Goal: Task Accomplishment & Management: Use online tool/utility

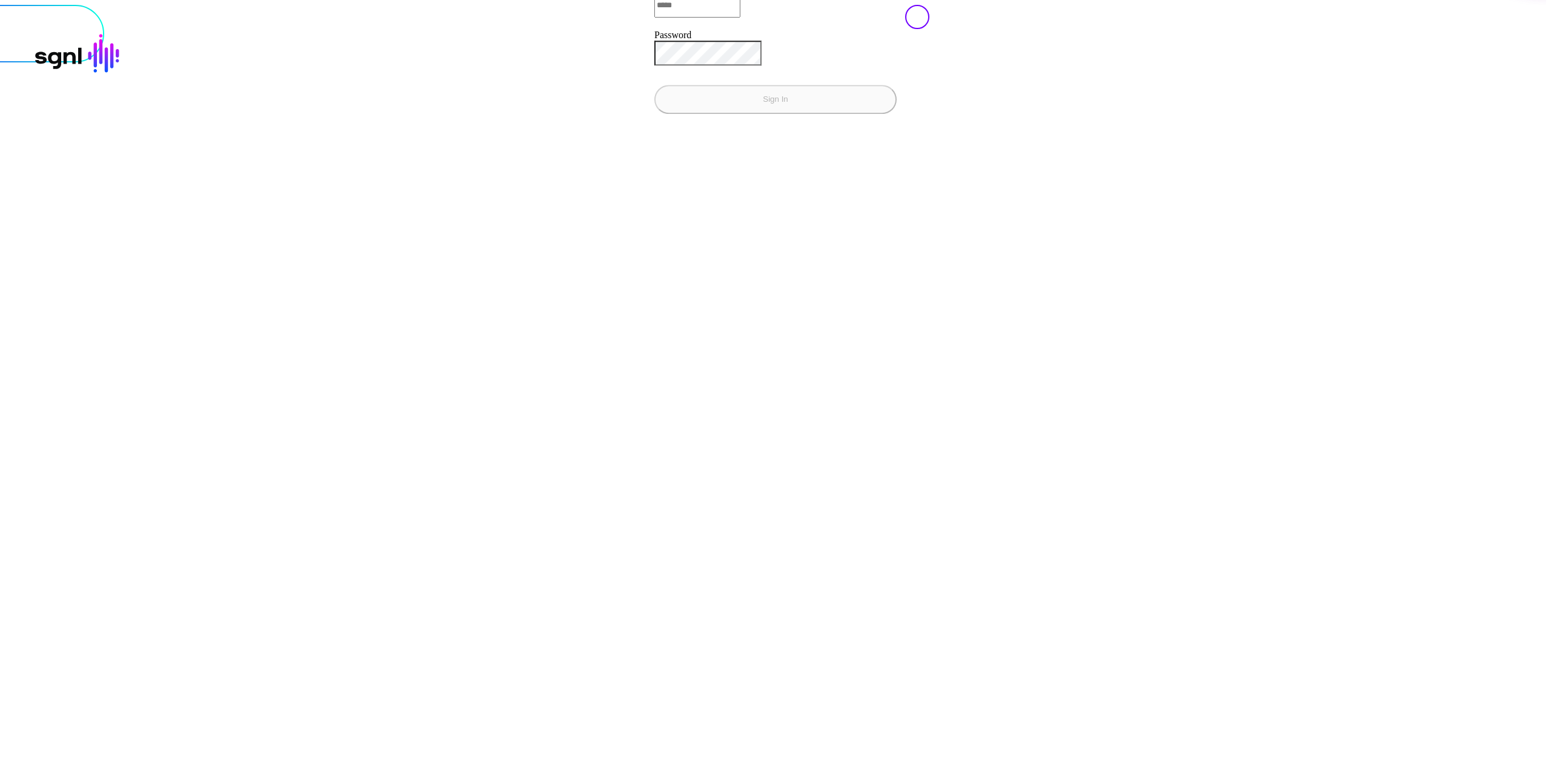
type input "**********"
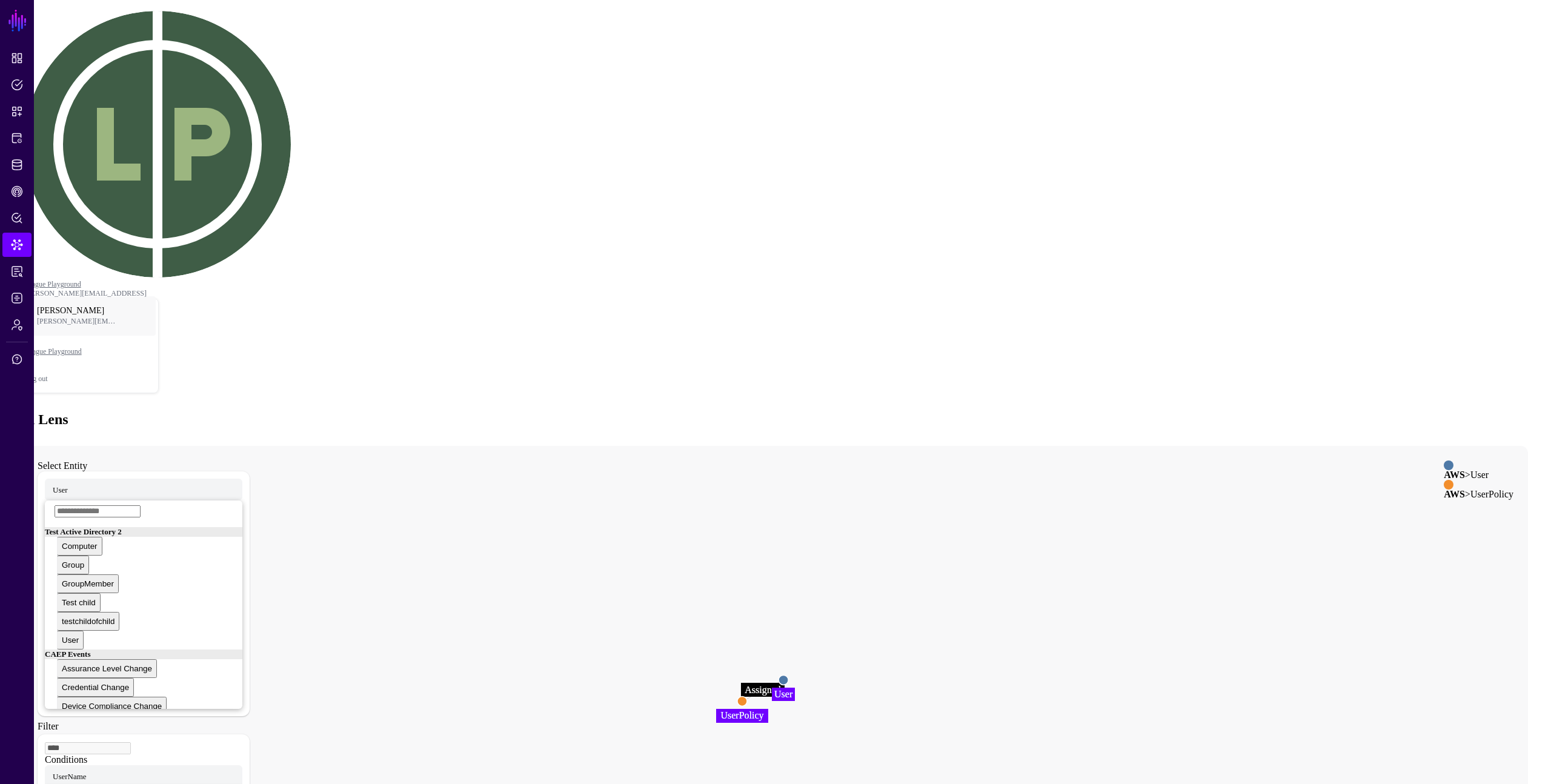
click at [486, 446] on icon "Assigned User User UserPolicy UserPolicy" at bounding box center [763, 688] width 1481 height 484
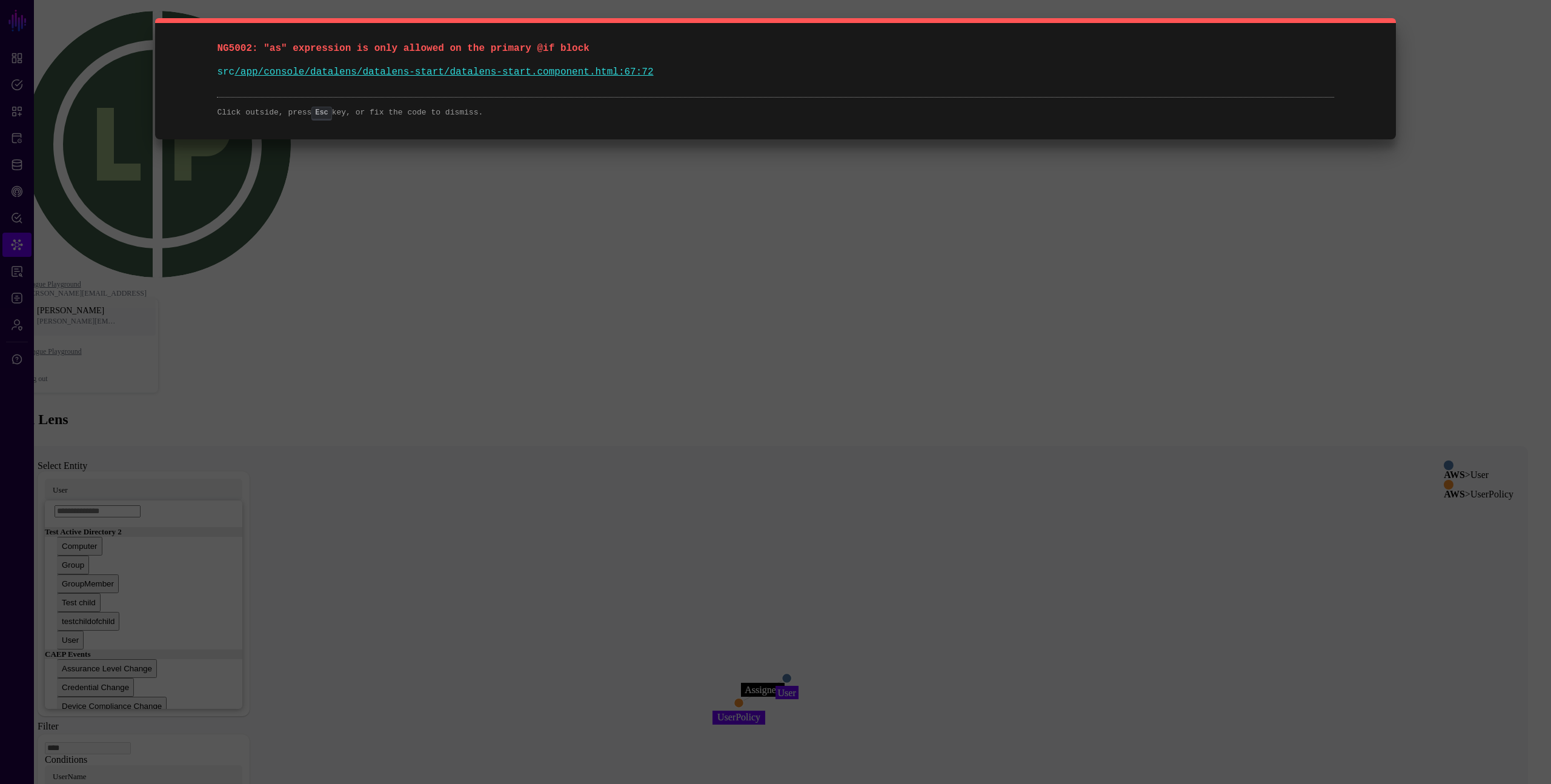
click at [213, 189] on div "NG5002: "as" expression is only allowed on the primary @if block src /app/conso…" at bounding box center [776, 392] width 1551 height 784
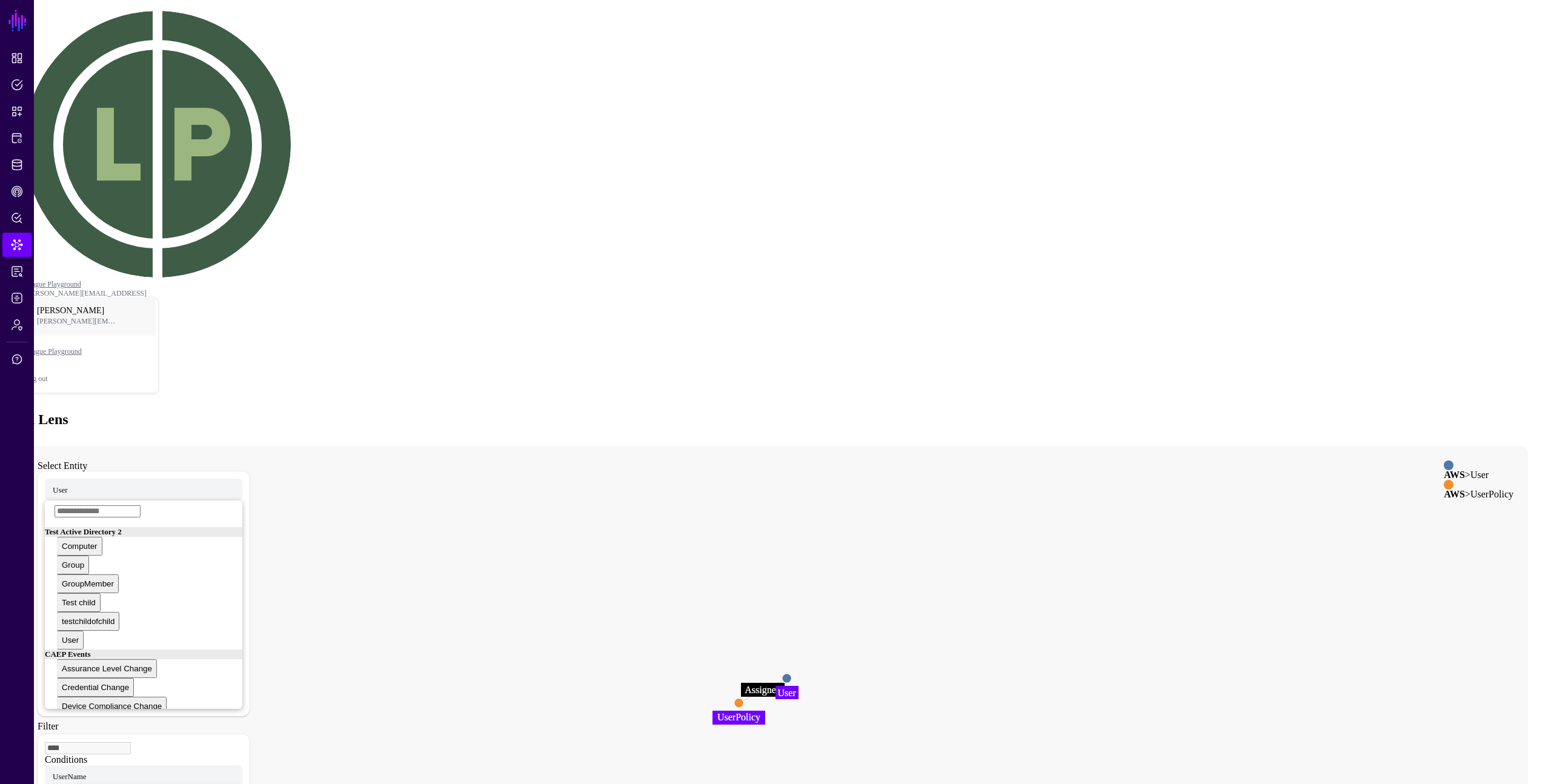
click at [189, 471] on div "User Test Active Directory 2 Computer Group GroupMember Test child testchildofc…" at bounding box center [144, 594] width 212 height 245
click at [68, 484] on span "User" at bounding box center [60, 488] width 15 height 10
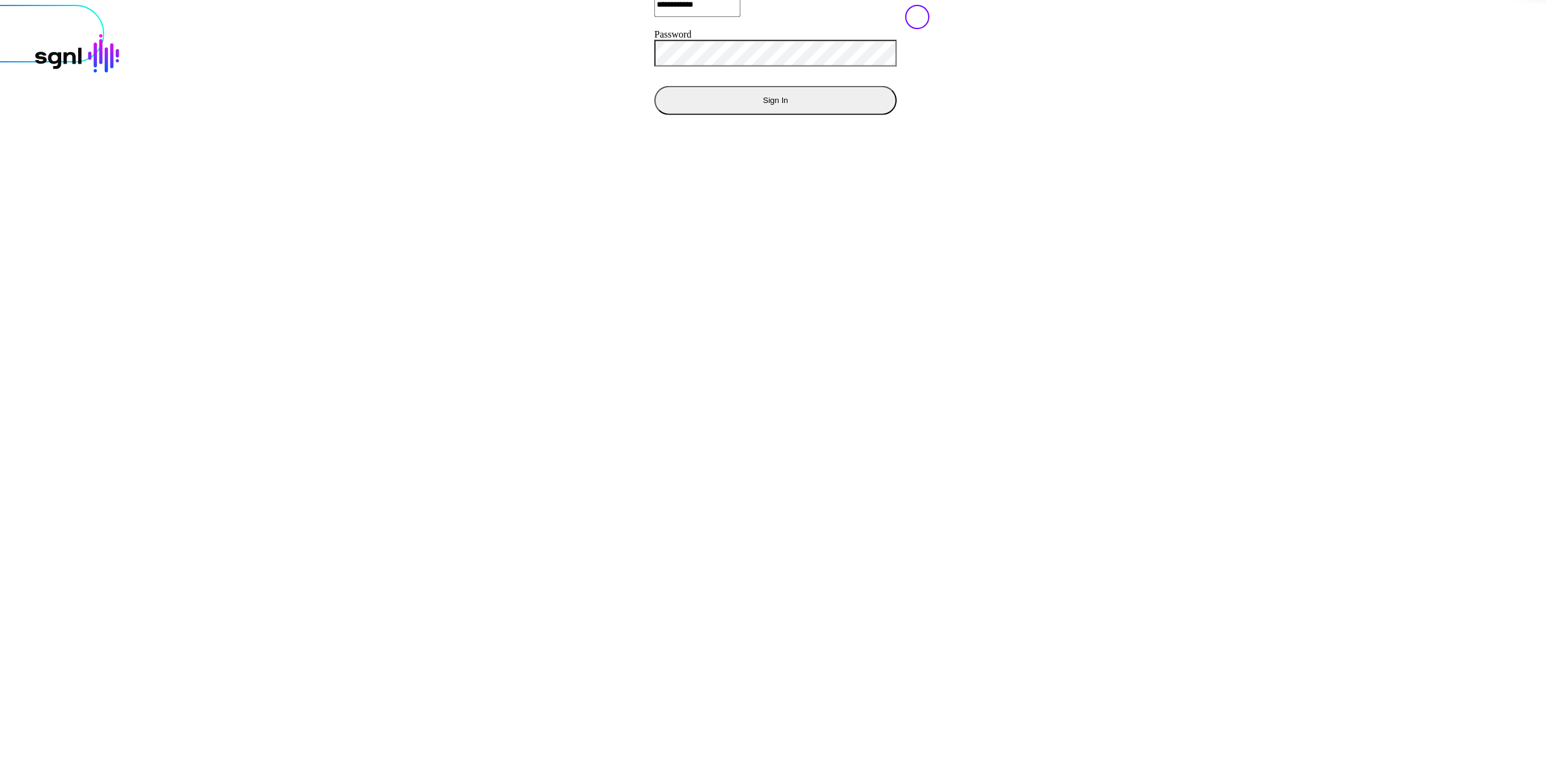
click at [417, 139] on div "**********" at bounding box center [776, 5] width 1565 height 269
click at [654, 115] on button "Sign In" at bounding box center [775, 100] width 242 height 29
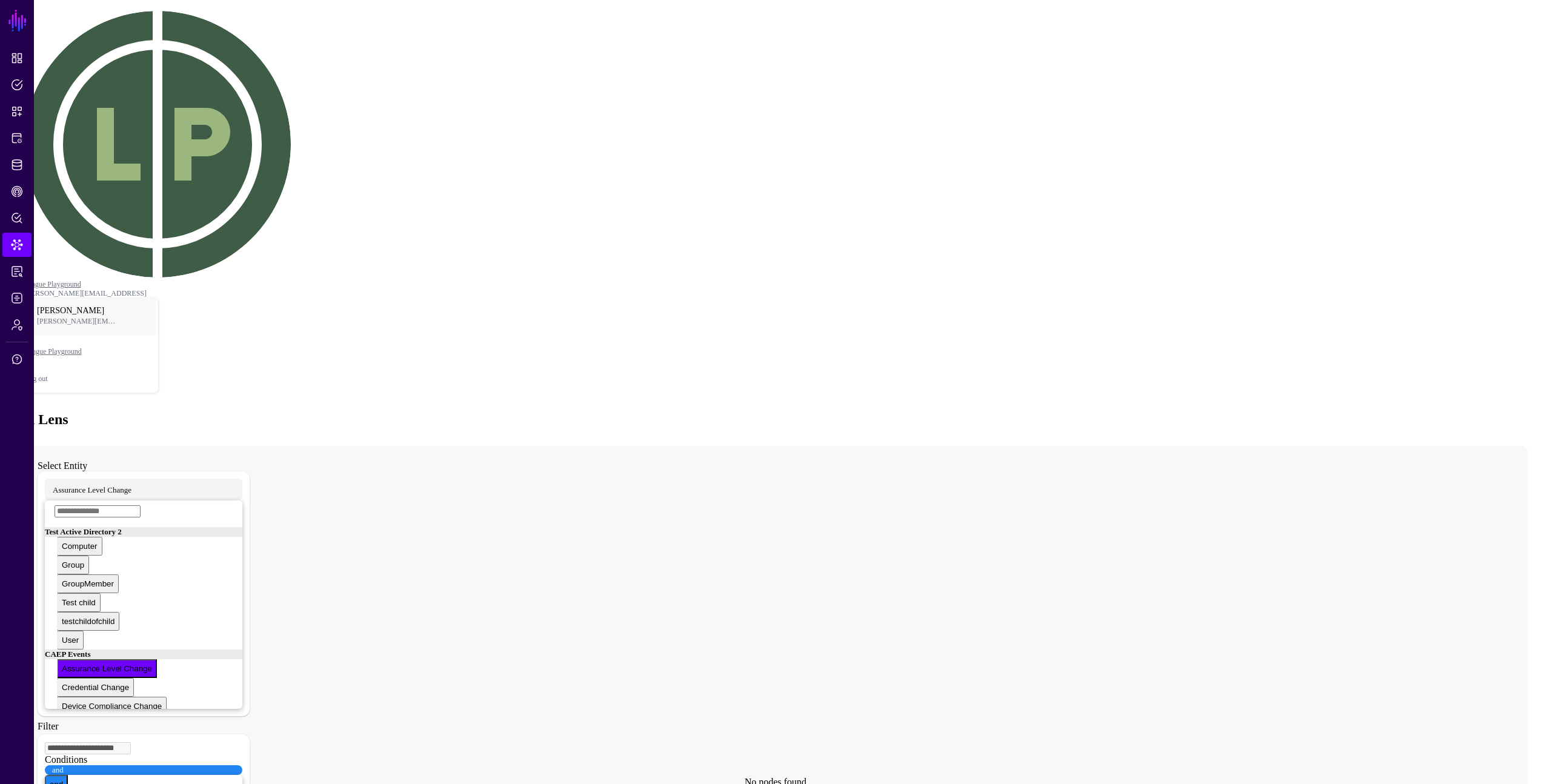
click at [661, 446] on icon at bounding box center [763, 688] width 1481 height 484
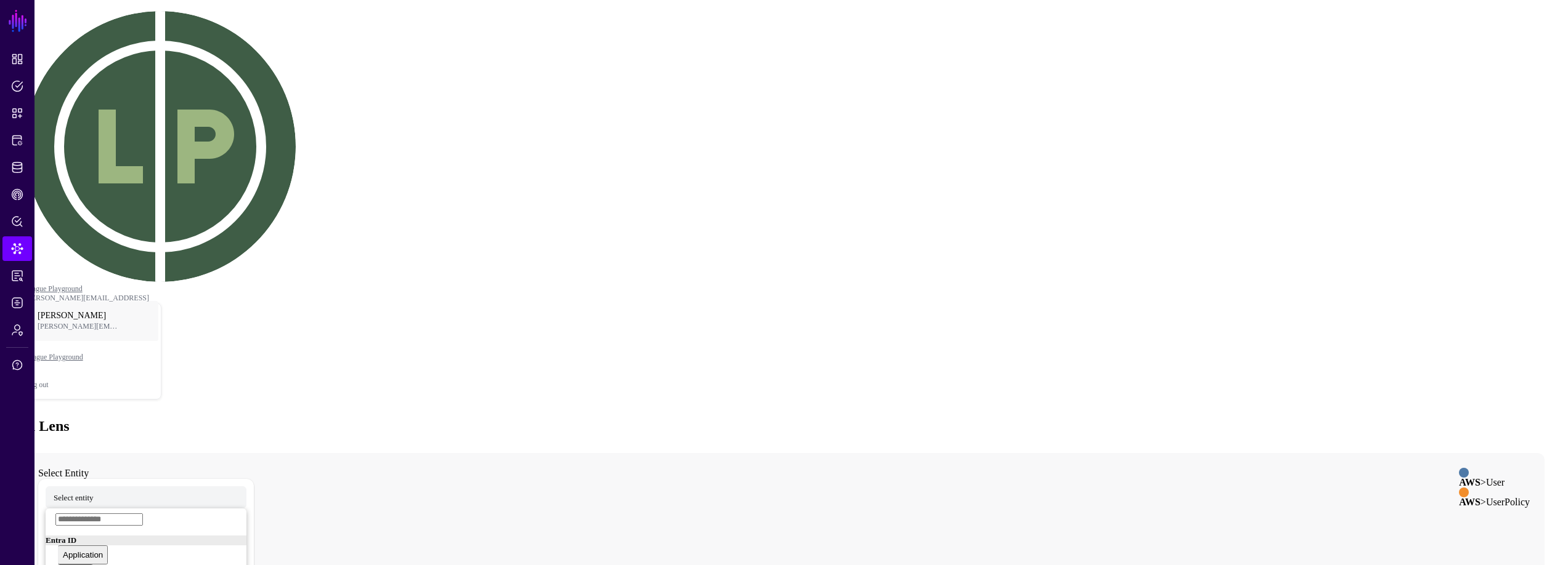
click at [398, 418] on div "Data Lens" at bounding box center [783, 426] width 1558 height 17
click at [94, 492] on span "Select entity" at bounding box center [73, 497] width 40 height 10
click at [331, 418] on div "Data Lens" at bounding box center [783, 426] width 1558 height 17
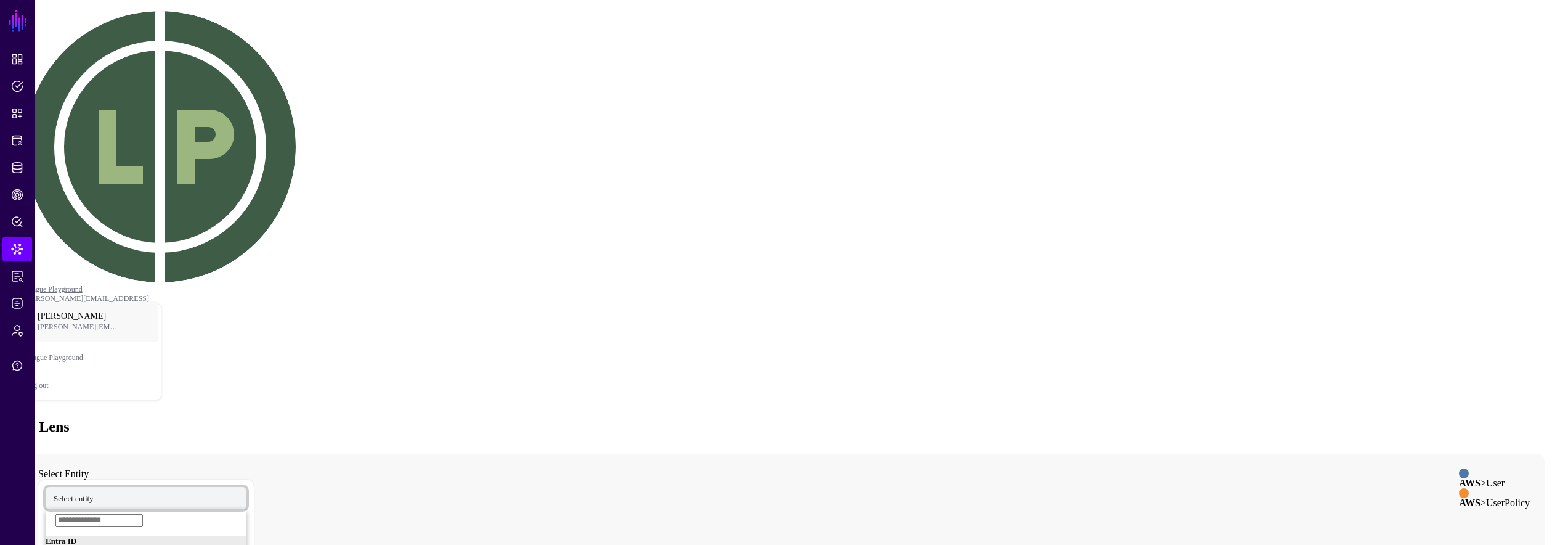
click at [94, 492] on span "Select entity" at bounding box center [73, 497] width 40 height 10
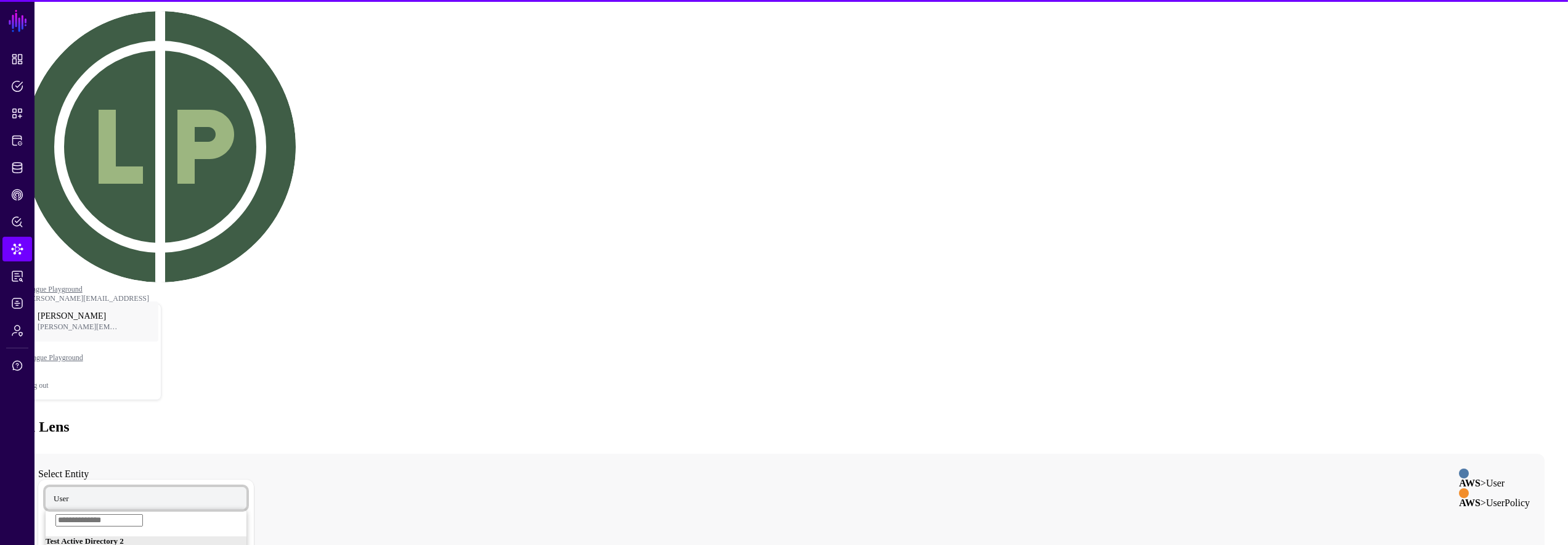
click at [69, 492] on span "User" at bounding box center [61, 497] width 16 height 10
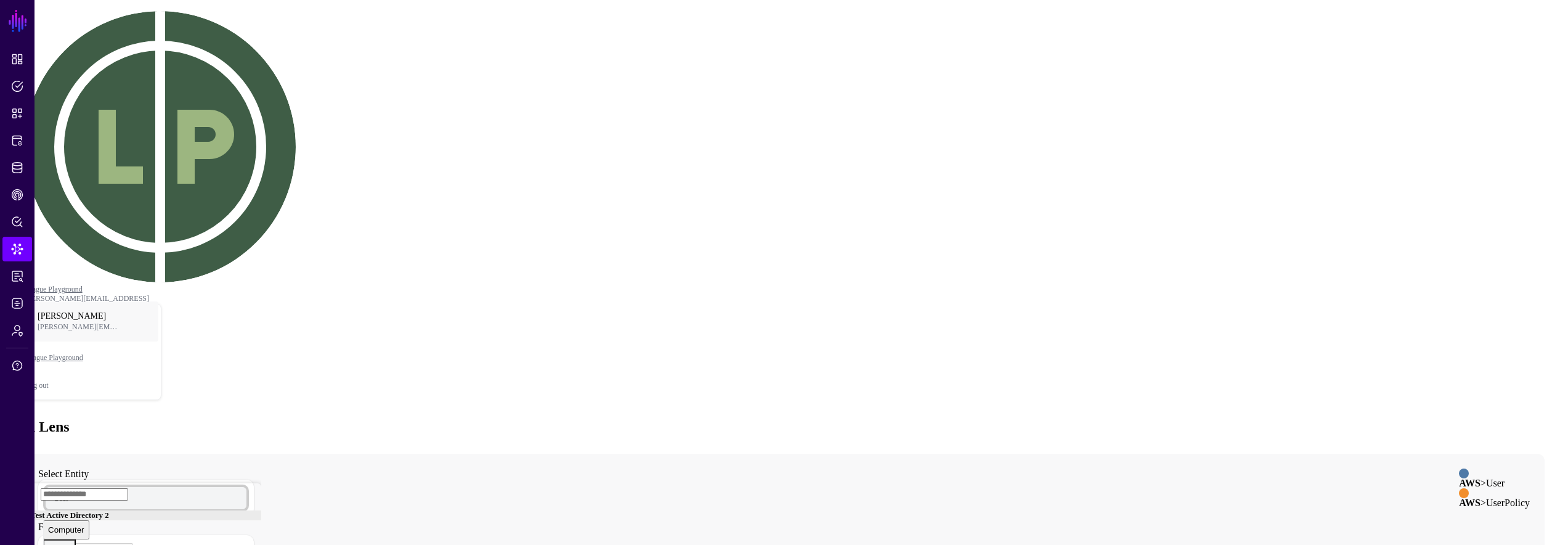
click at [71, 544] on div "Group" at bounding box center [59, 549] width 23 height 9
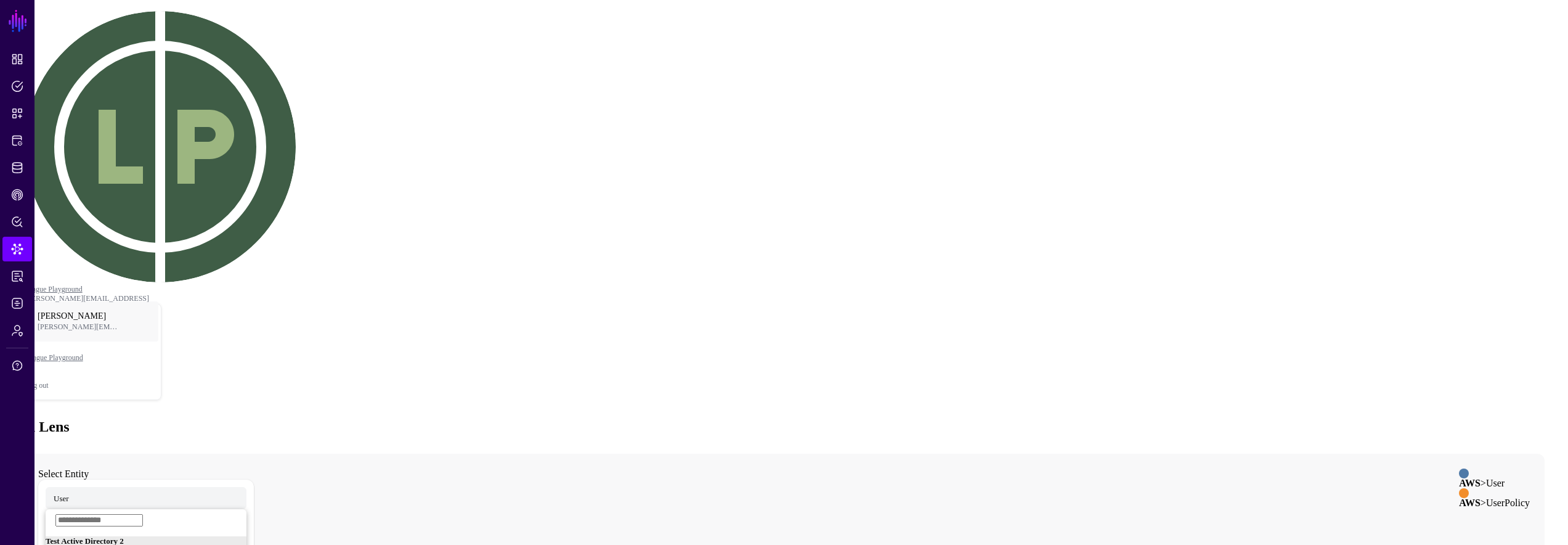
click at [76, 492] on span at bounding box center [76, 497] width 0 height 10
click at [85, 492] on span "Test child" at bounding box center [69, 497] width 31 height 10
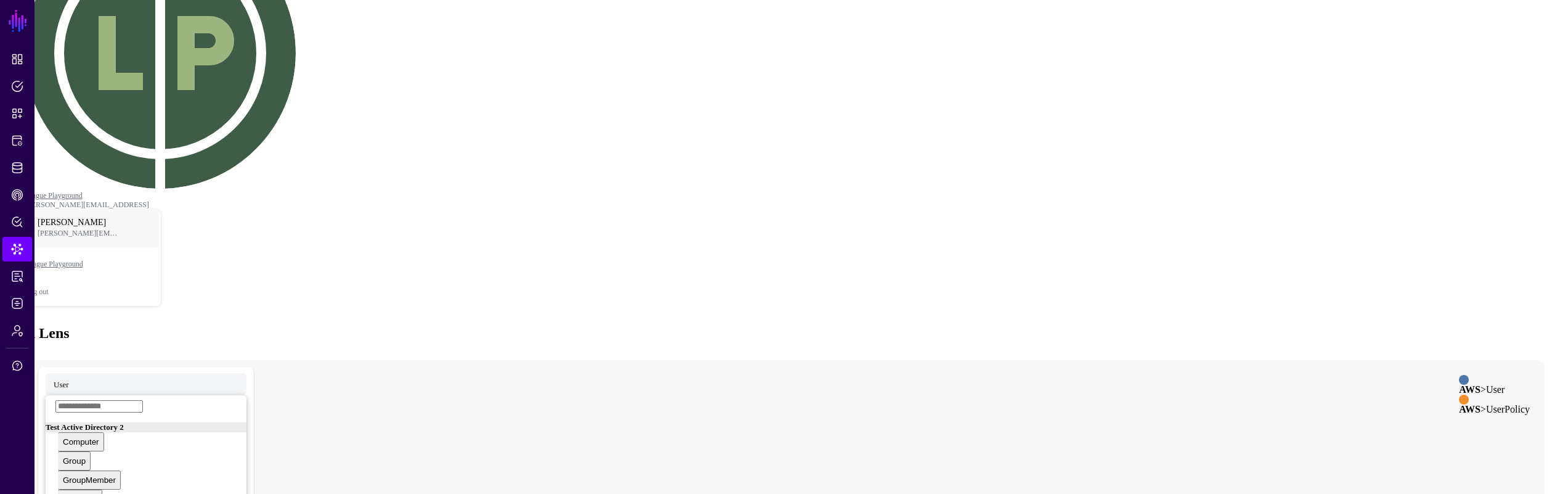
scroll to position [119, 0]
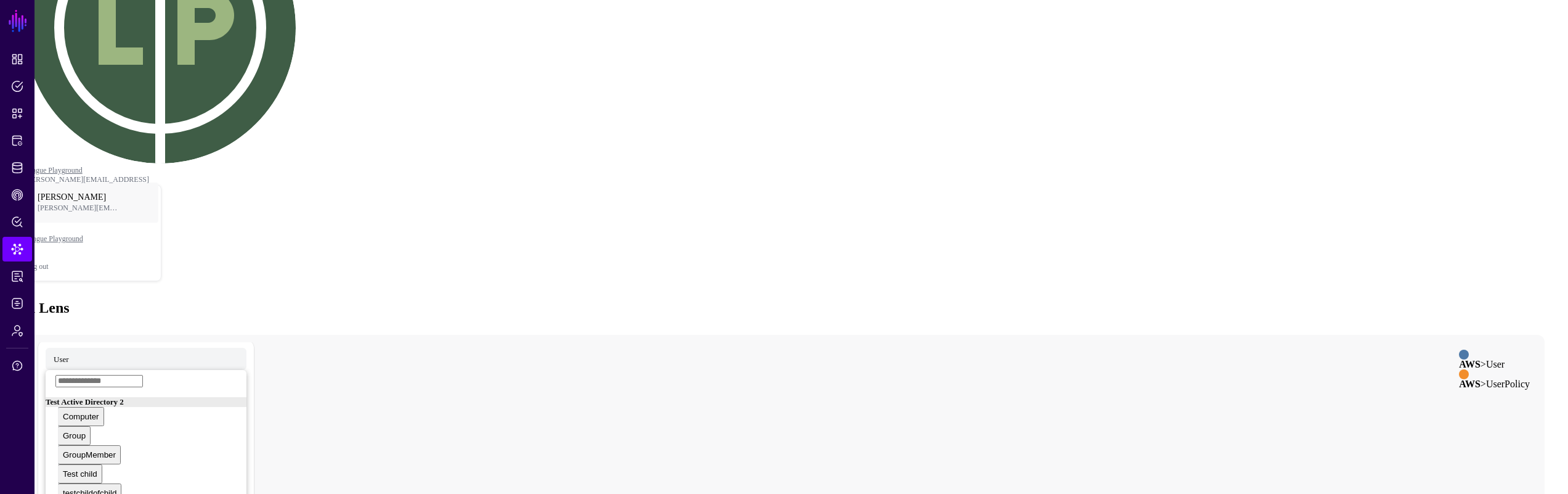
click at [135, 424] on span "User.UserId - Group.GroupName" at bounding box center [85, 427] width 99 height 7
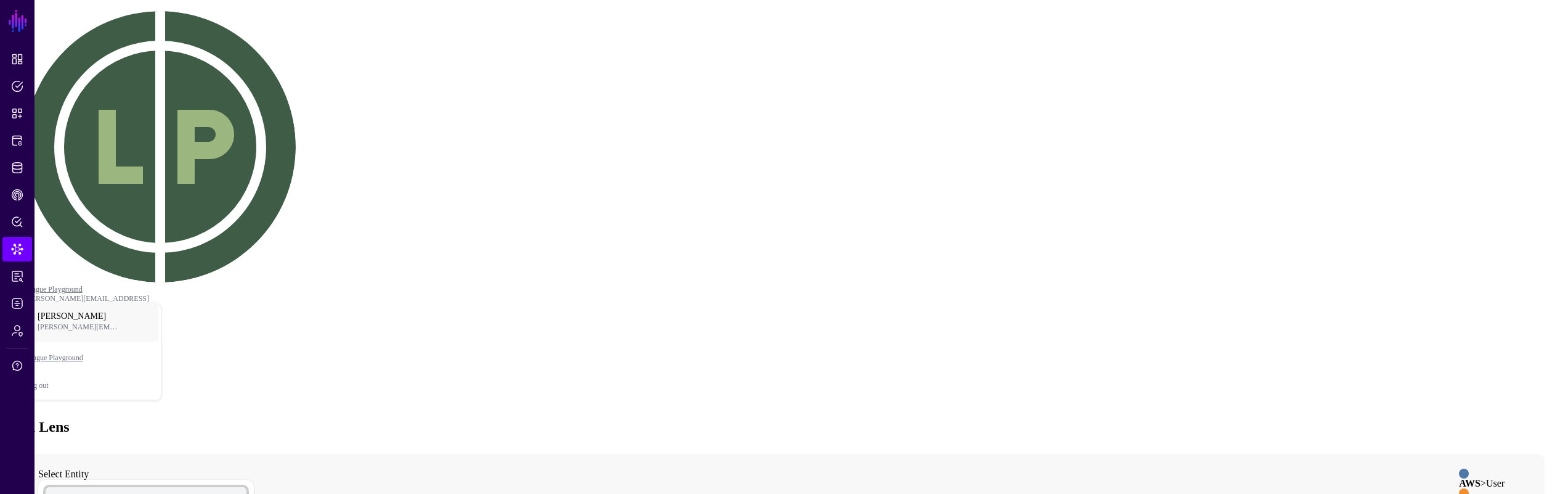
click at [69, 492] on span "User" at bounding box center [61, 497] width 16 height 10
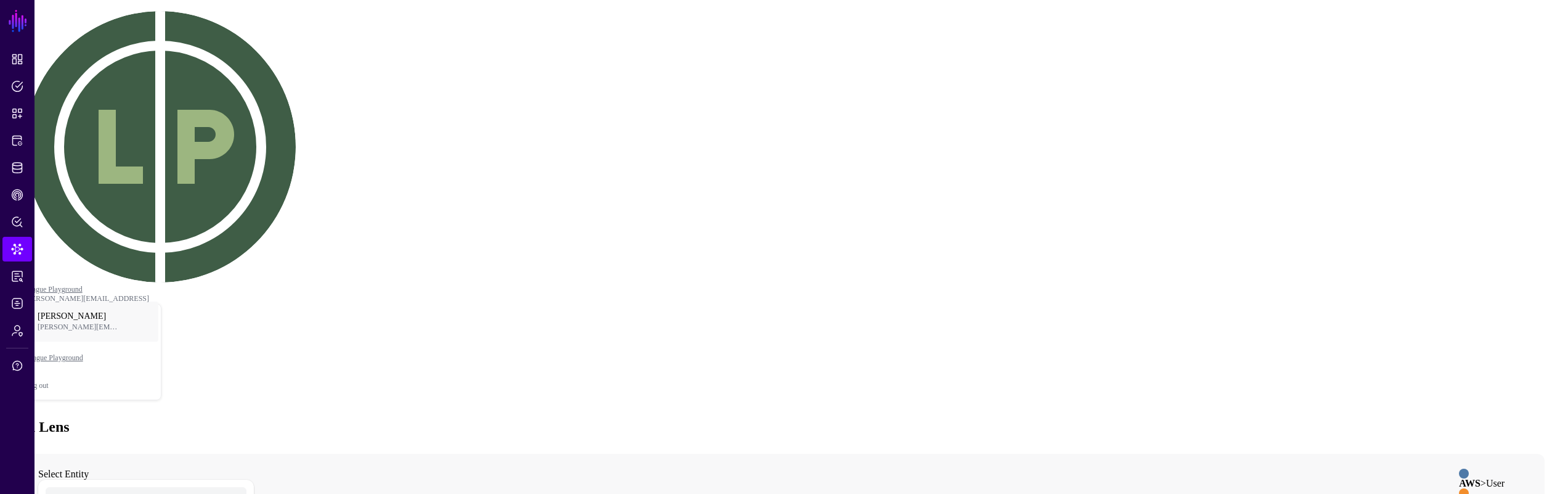
click at [1060, 418] on div "Data Lens" at bounding box center [783, 426] width 1558 height 17
click at [1055, 418] on div "Data Lens" at bounding box center [783, 426] width 1558 height 17
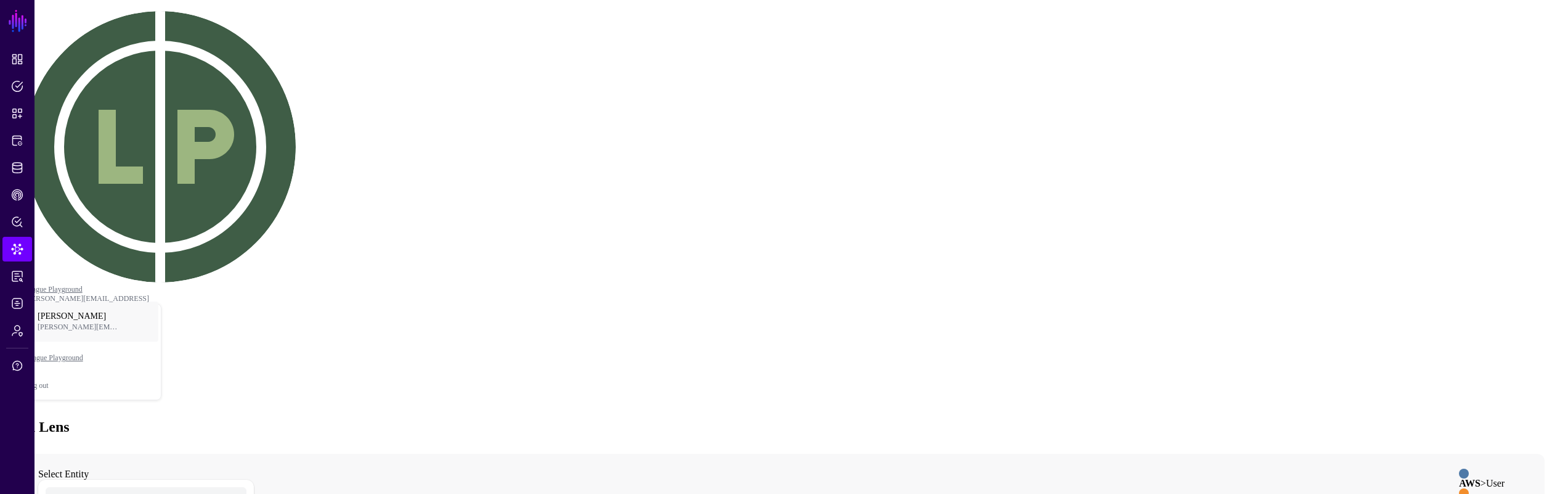
click at [1050, 418] on div "Data Lens" at bounding box center [783, 426] width 1558 height 17
click at [1045, 418] on div "Data Lens" at bounding box center [783, 426] width 1558 height 17
click at [907, 418] on div "Data Lens" at bounding box center [783, 426] width 1558 height 17
click at [914, 418] on div "Data Lens" at bounding box center [783, 426] width 1558 height 17
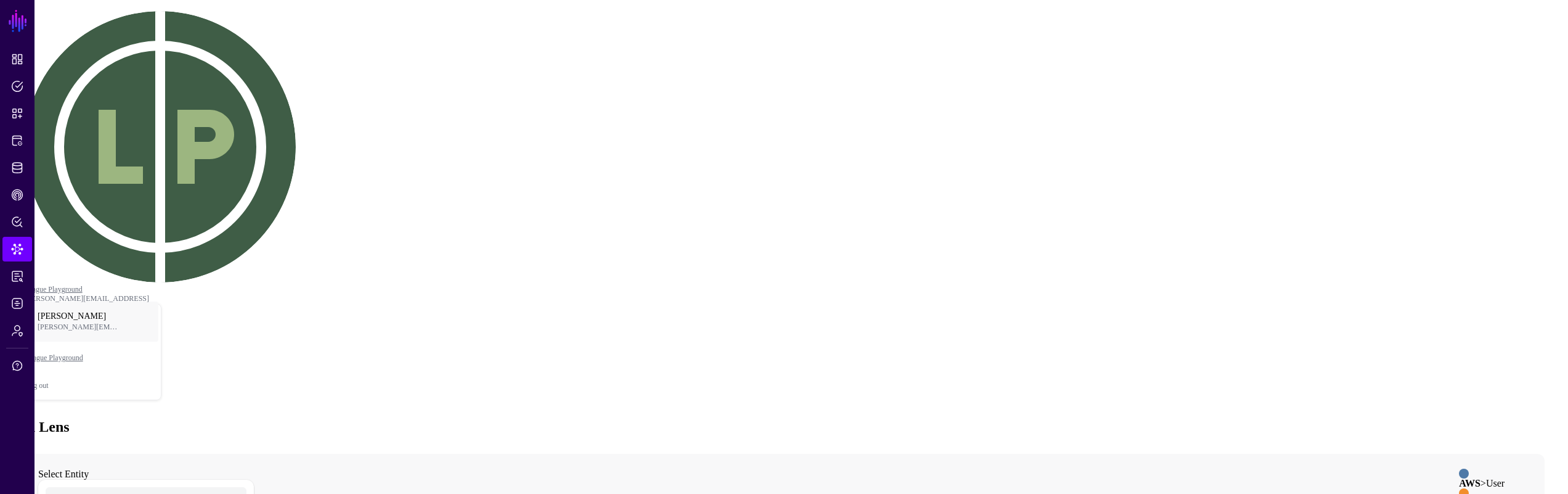
click at [927, 418] on div "Data Lens" at bounding box center [783, 426] width 1558 height 17
click at [921, 418] on div "Data Lens" at bounding box center [783, 426] width 1558 height 17
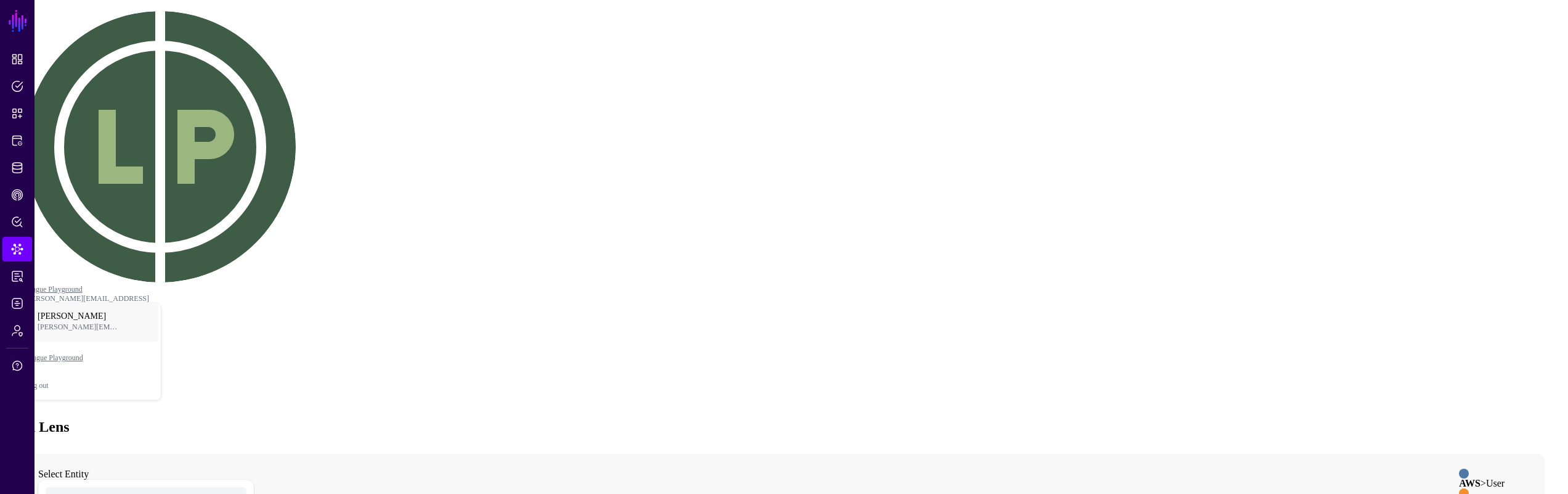
click at [920, 418] on div "Data Lens" at bounding box center [783, 426] width 1558 height 17
click at [900, 418] on div "Data Lens" at bounding box center [783, 426] width 1558 height 17
click at [899, 418] on div "Data Lens" at bounding box center [783, 426] width 1558 height 17
click at [889, 418] on div "Data Lens" at bounding box center [783, 426] width 1558 height 17
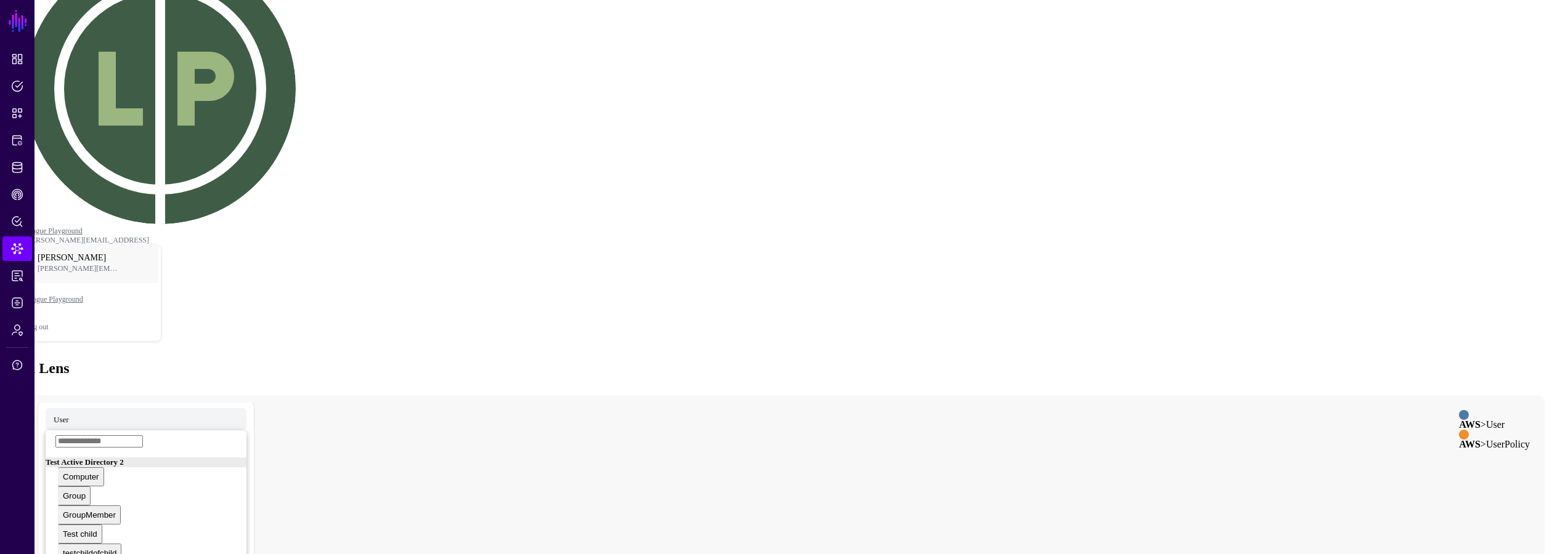
drag, startPoint x: 804, startPoint y: 279, endPoint x: 834, endPoint y: 268, distance: 32.0
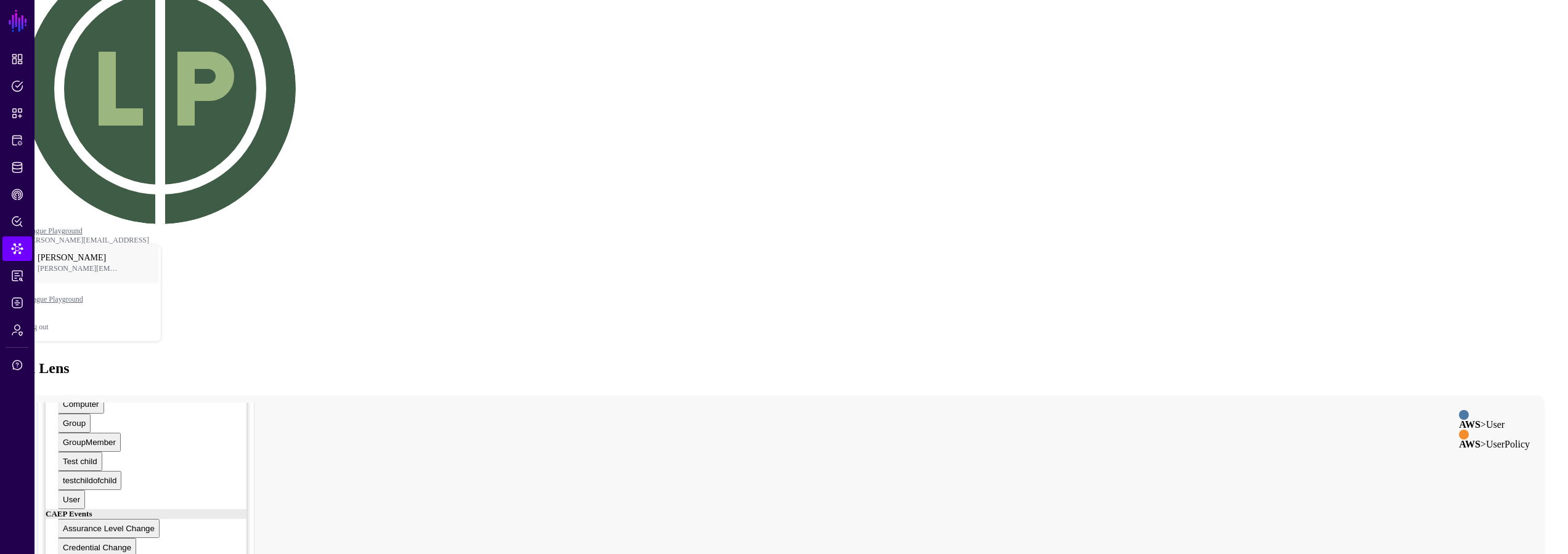
scroll to position [12, 0]
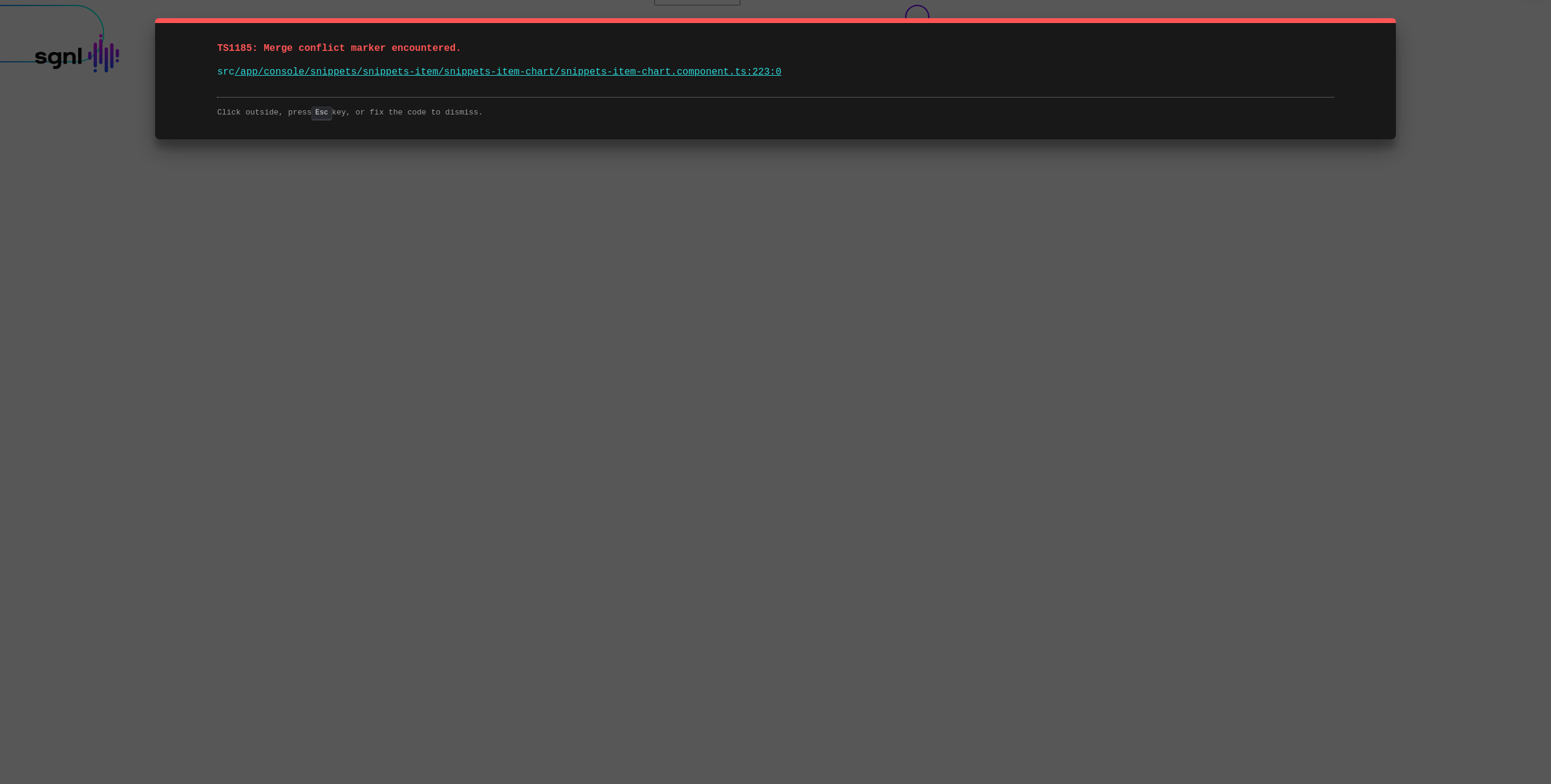
type input "**********"
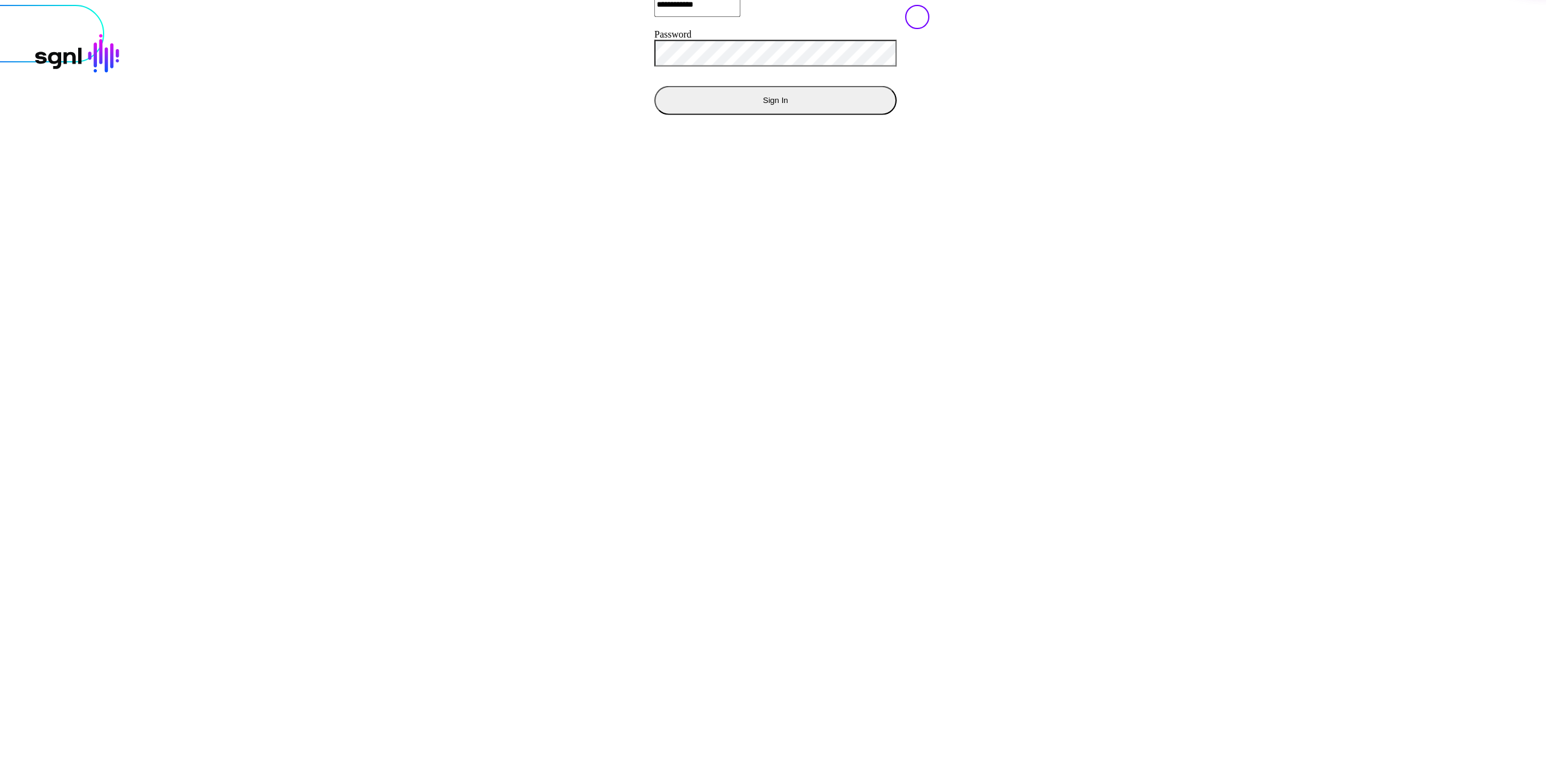
click at [654, 115] on button "Sign In" at bounding box center [775, 100] width 242 height 29
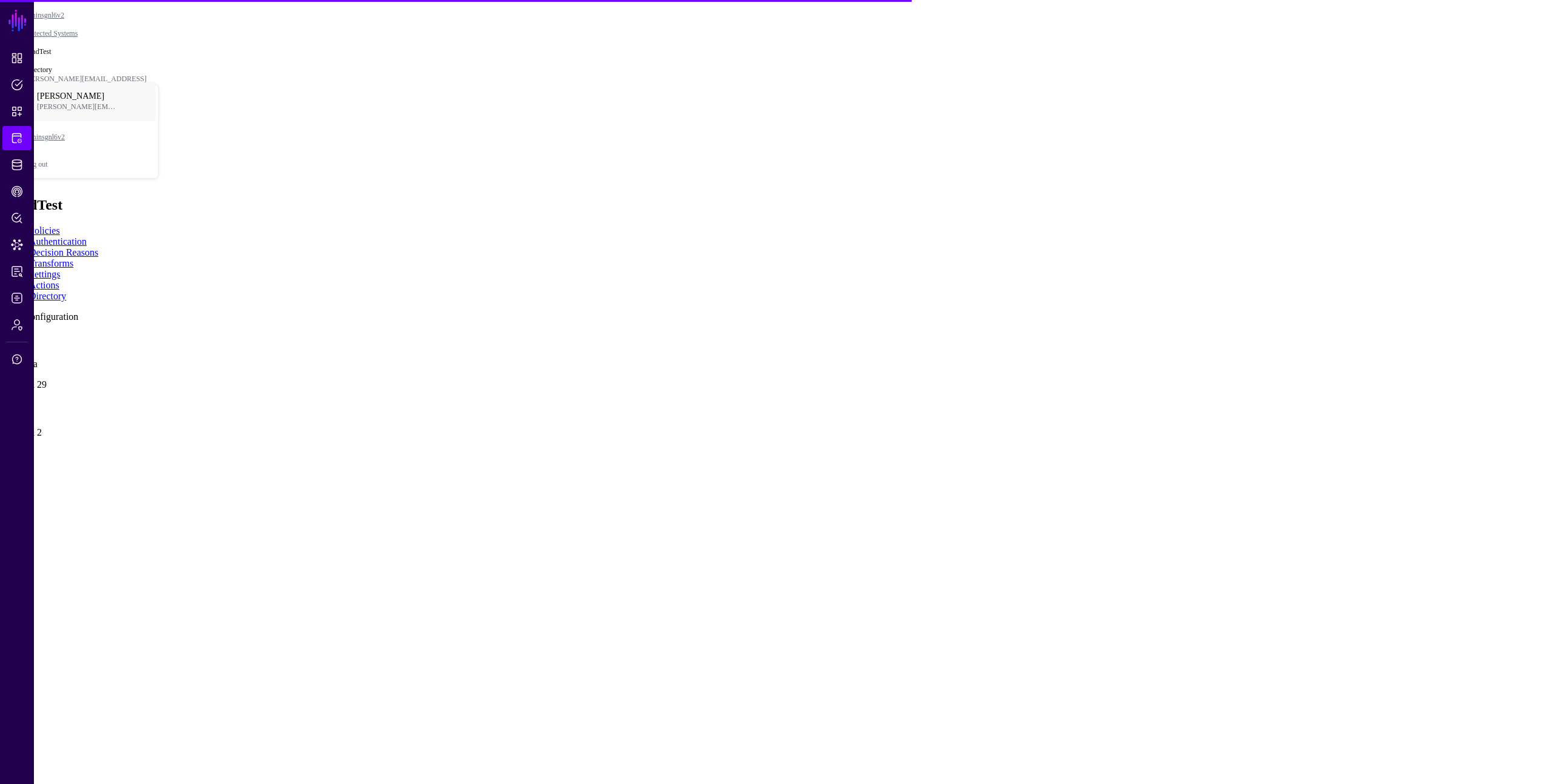
click at [78, 311] on link "Add Configuration" at bounding box center [41, 316] width 74 height 10
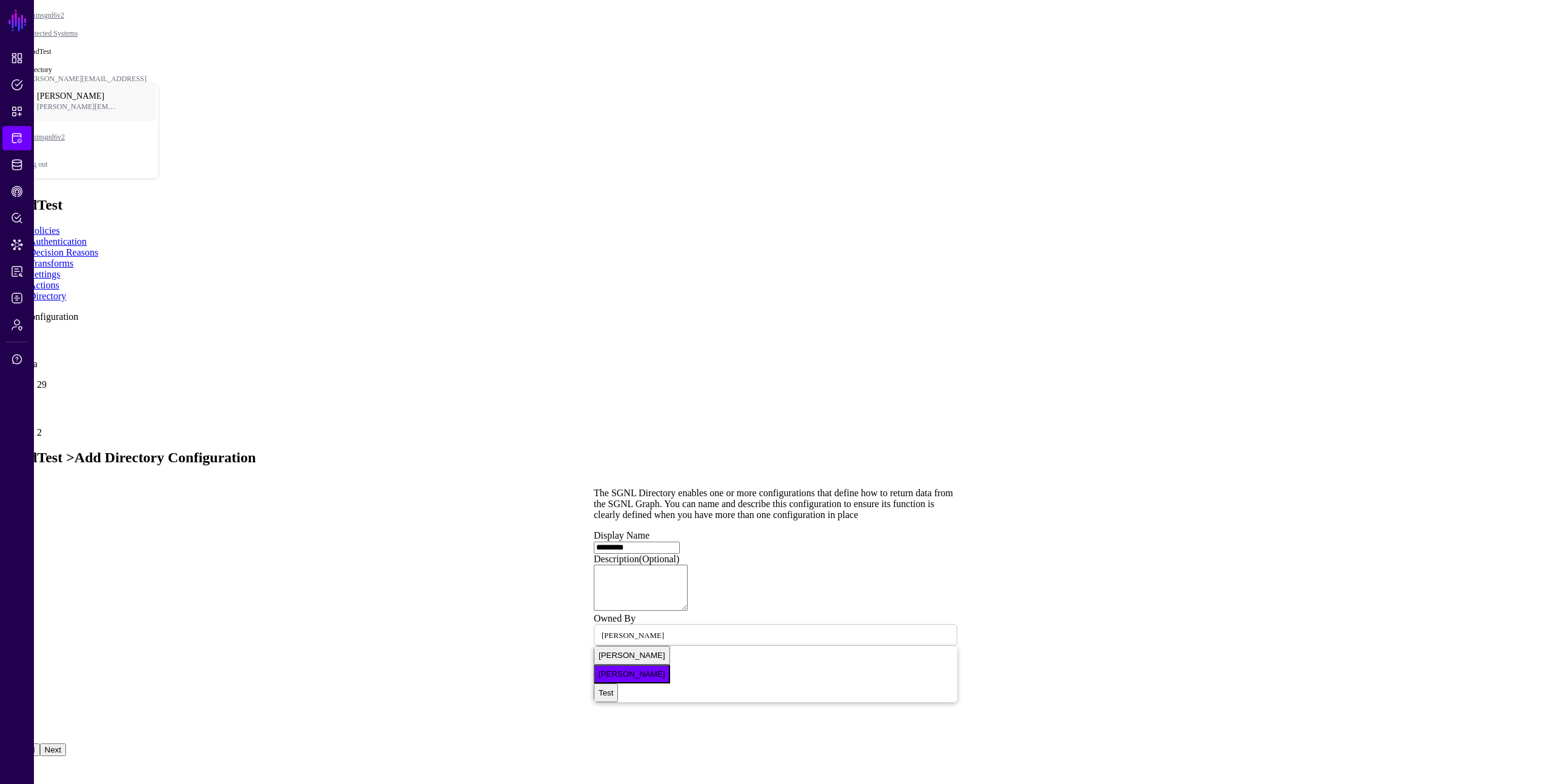
type input "*********"
click at [66, 743] on button "Next" at bounding box center [53, 749] width 26 height 12
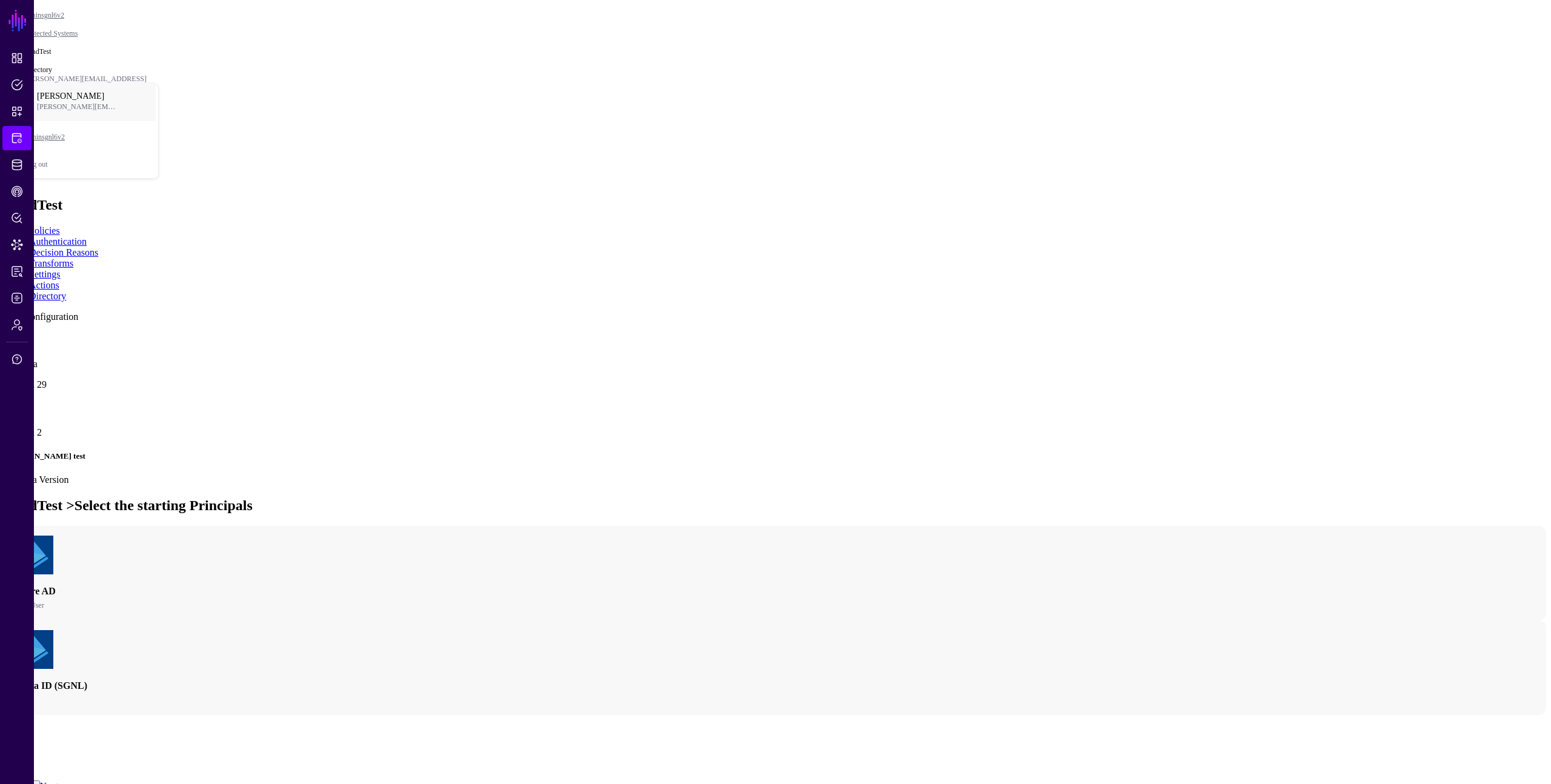
click at [760, 679] on h3 "Entra ID (SGNL)" at bounding box center [776, 686] width 1522 height 15
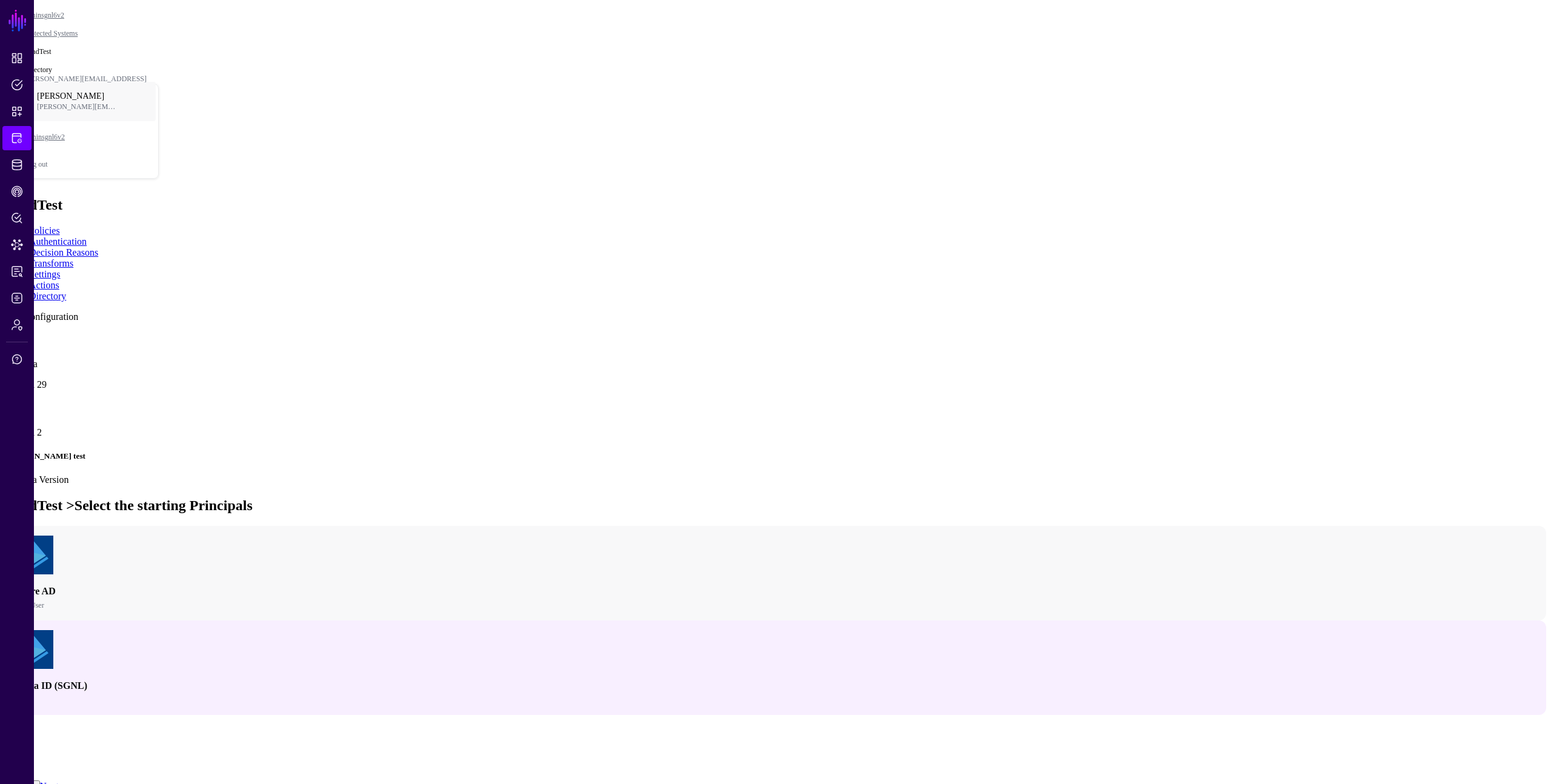
click at [59, 781] on link "Next" at bounding box center [50, 786] width 19 height 10
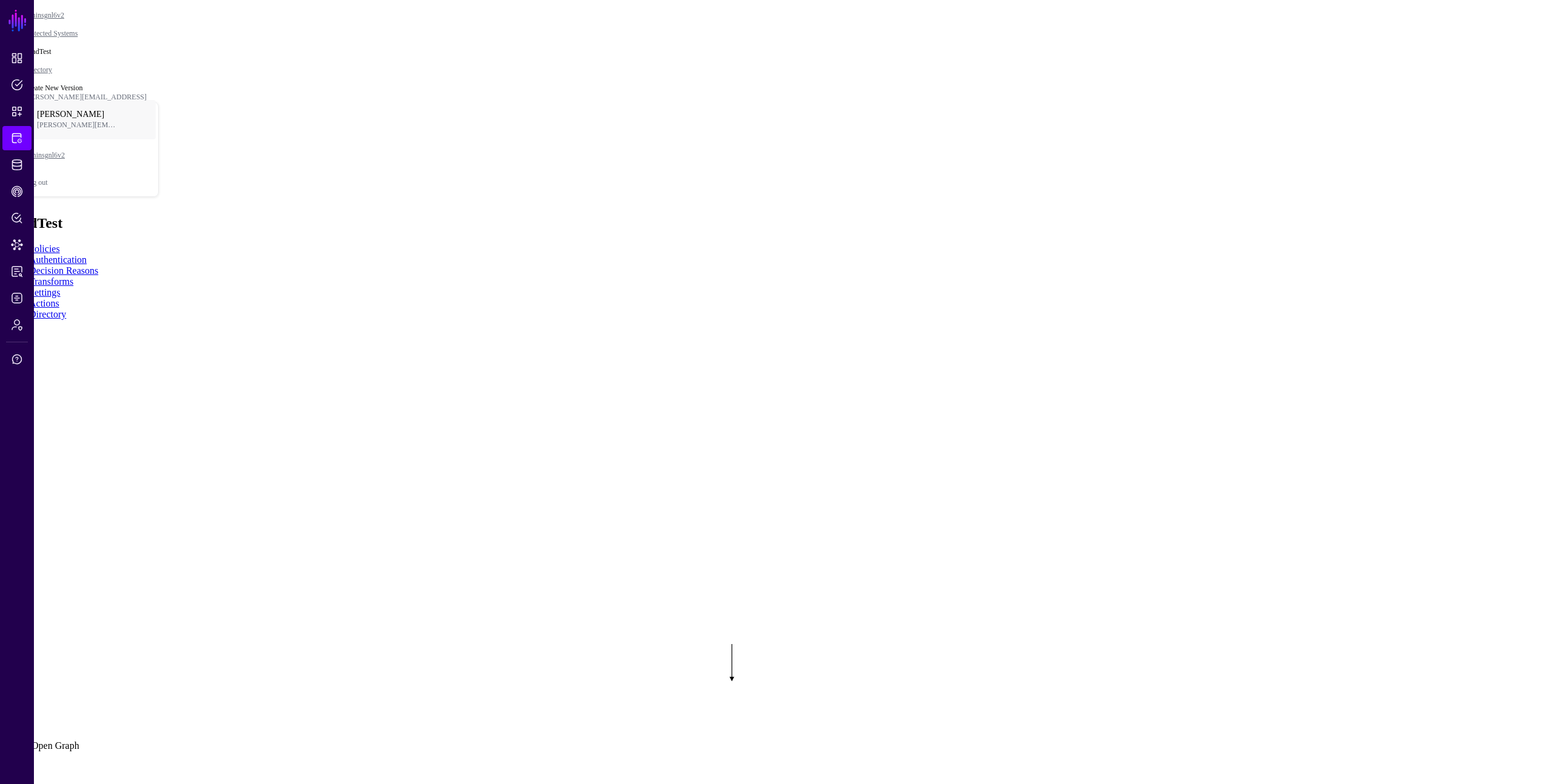
click at [36, 54] on div "Principal" at bounding box center [20, 50] width 31 height 9
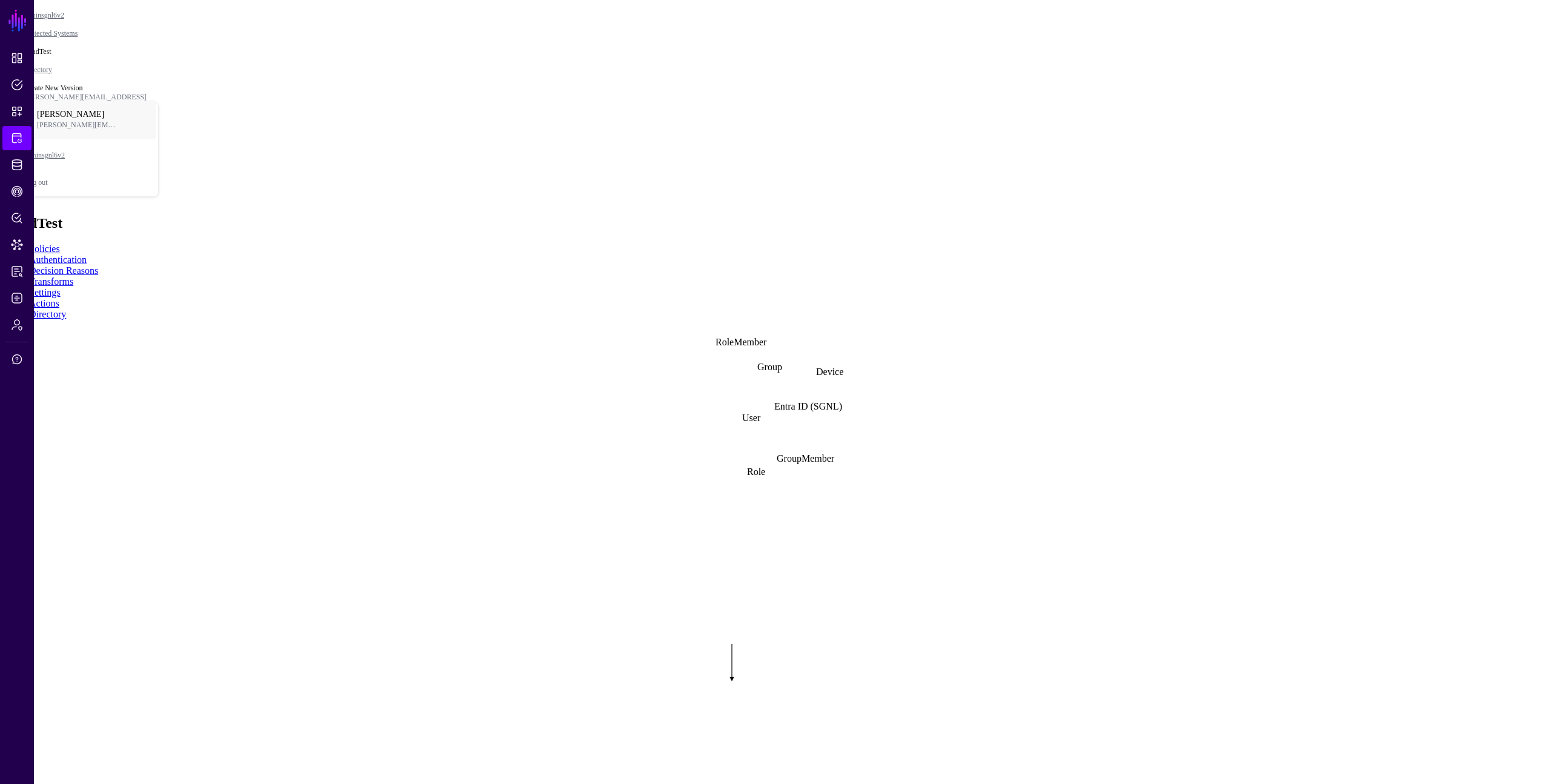
click at [1224, 255] on rect at bounding box center [595, 617] width 155065 height 78379
drag, startPoint x: 803, startPoint y: 359, endPoint x: 1065, endPoint y: 266, distance: 278.0
click at [746, 721] on div "User" at bounding box center [746, 727] width 0 height 11
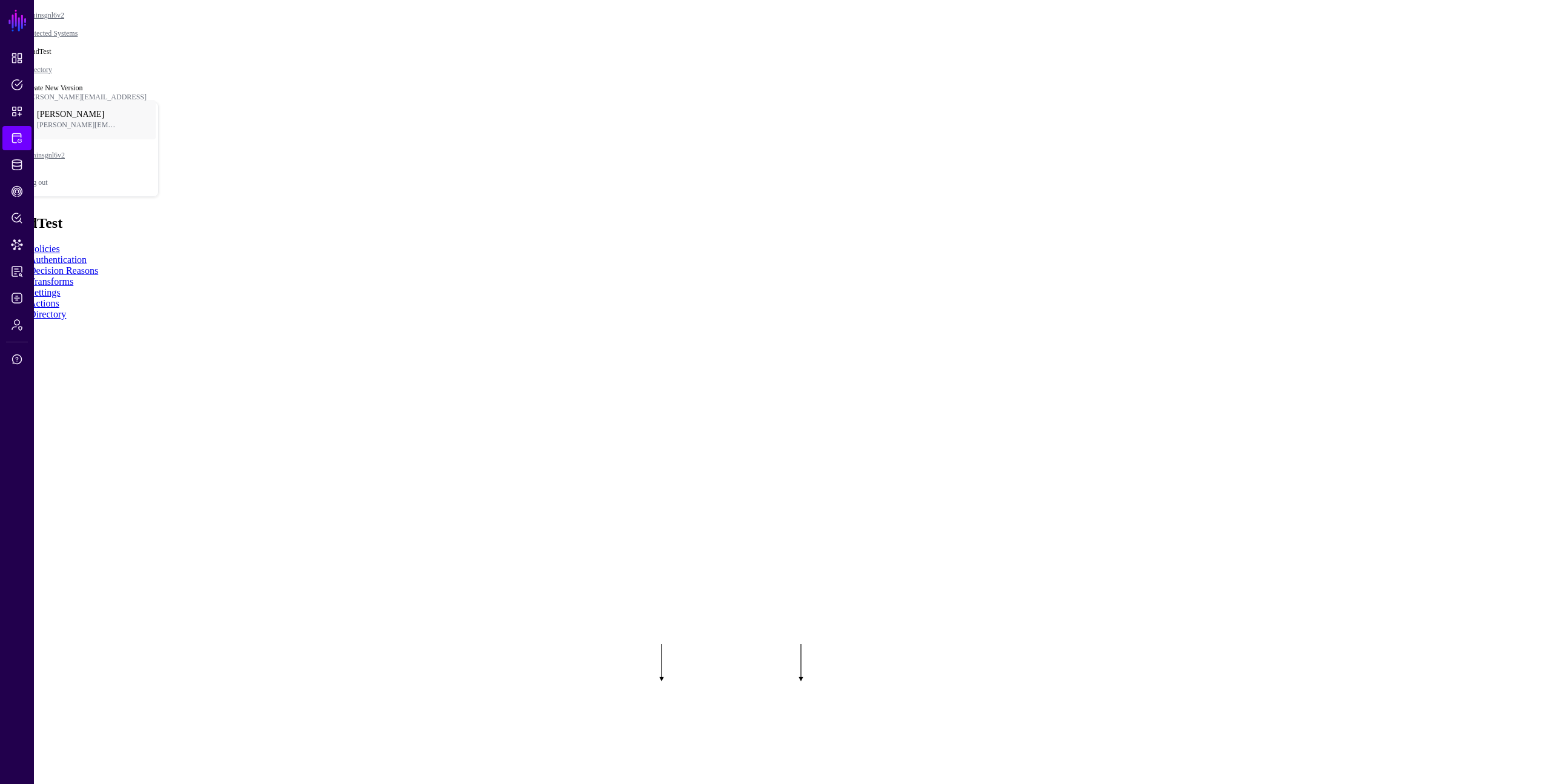
click at [159, 49] on link "Graph Condition" at bounding box center [126, 43] width 66 height 11
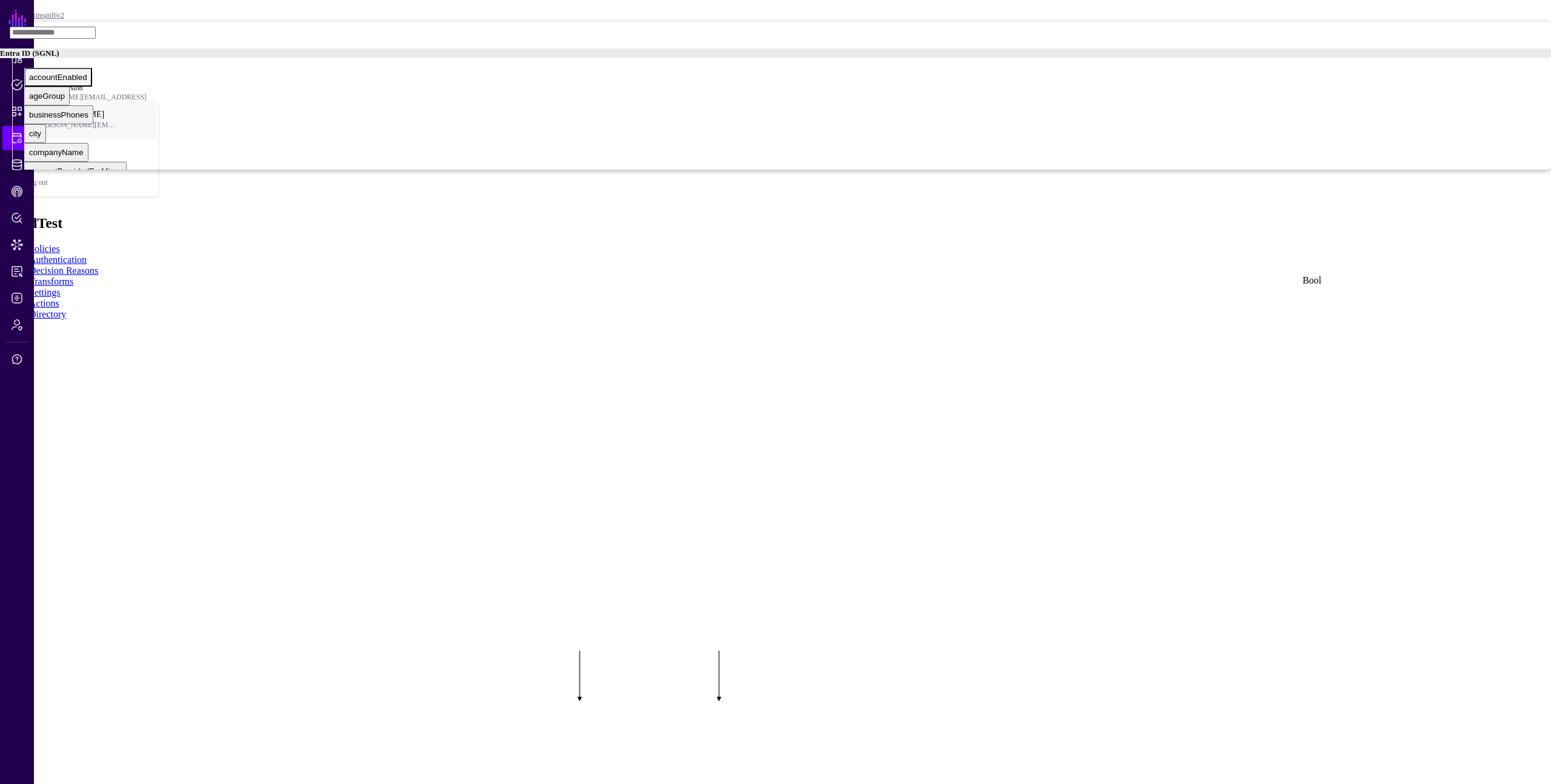
click at [87, 82] on div "accountEnabled" at bounding box center [58, 77] width 58 height 9
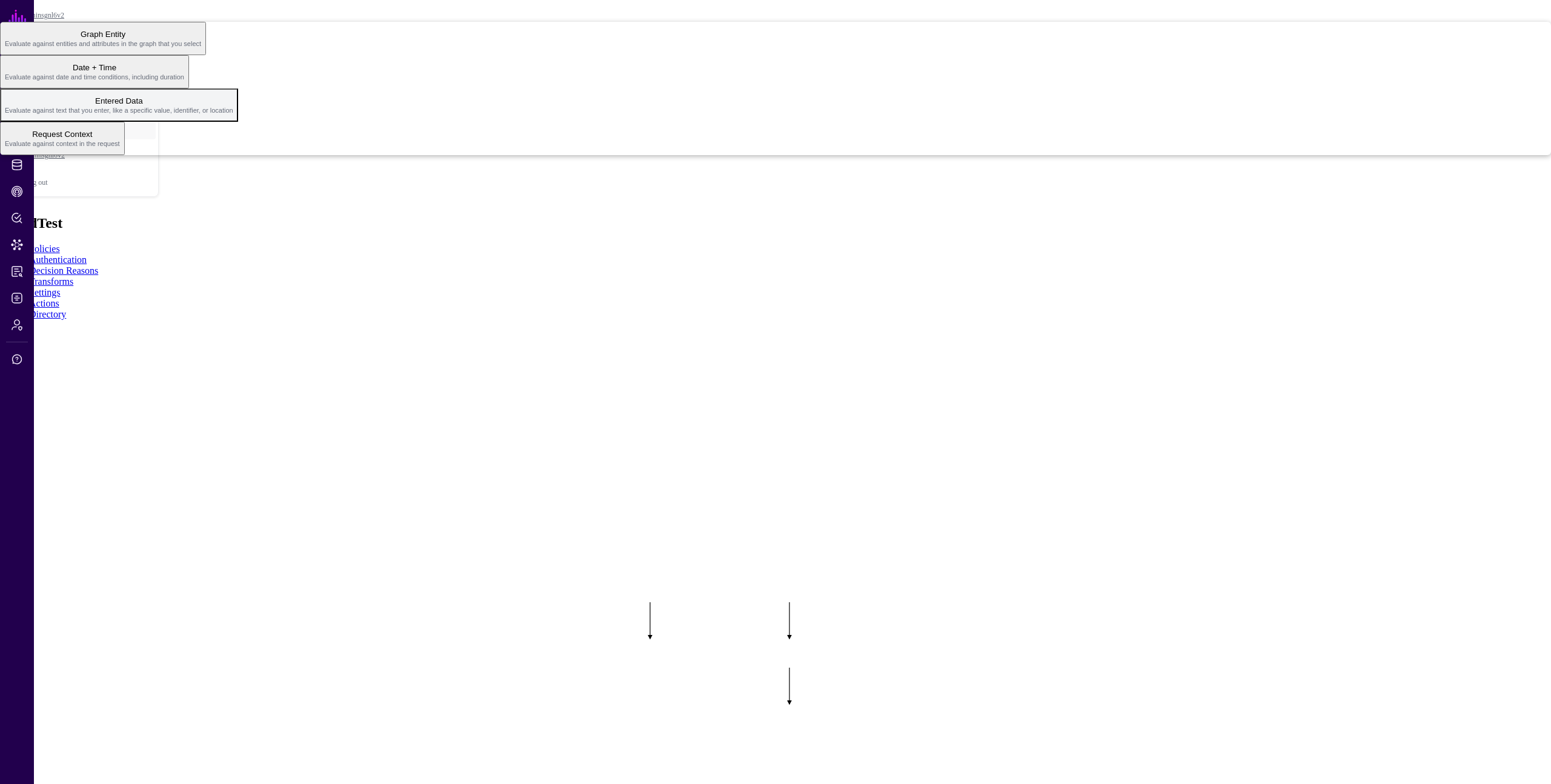
click at [233, 117] on span "Entered Data Evaluate against text that you enter, like a specific value, ident…" at bounding box center [118, 105] width 228 height 24
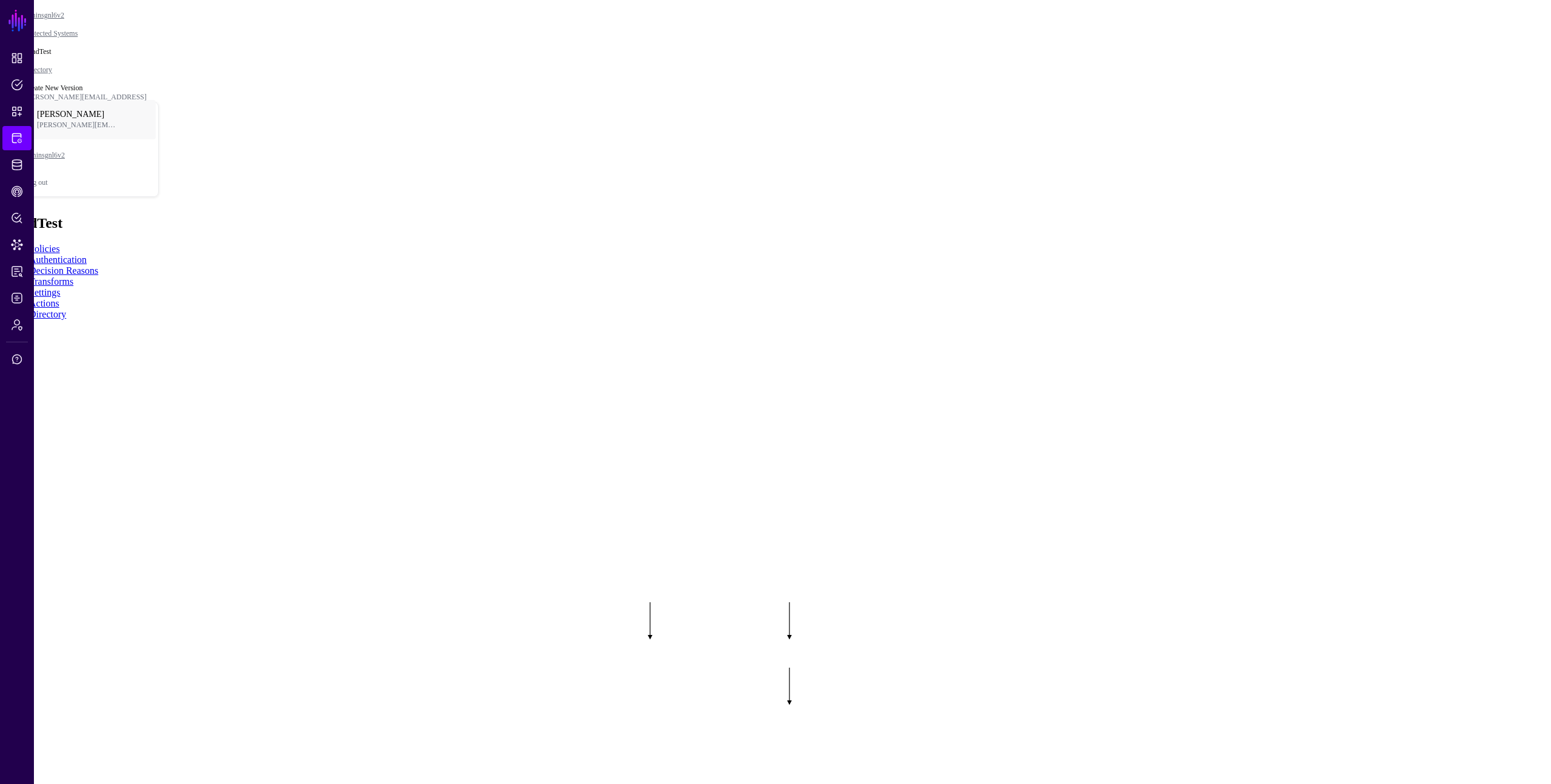
type input "***"
click at [1258, 404] on rect at bounding box center [583, 575] width 155065 height 78379
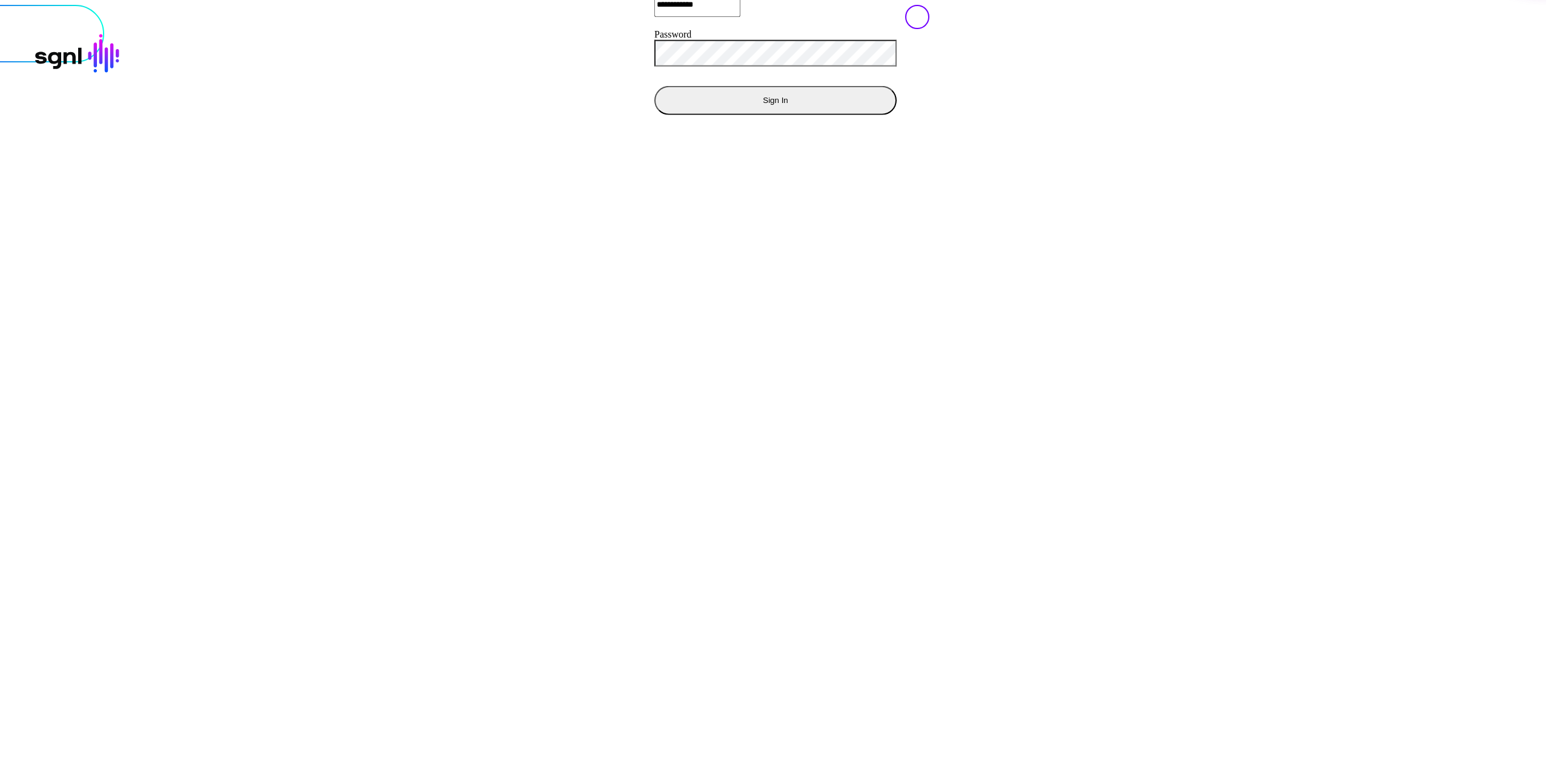
click at [654, 115] on button "Sign In" at bounding box center [775, 100] width 242 height 29
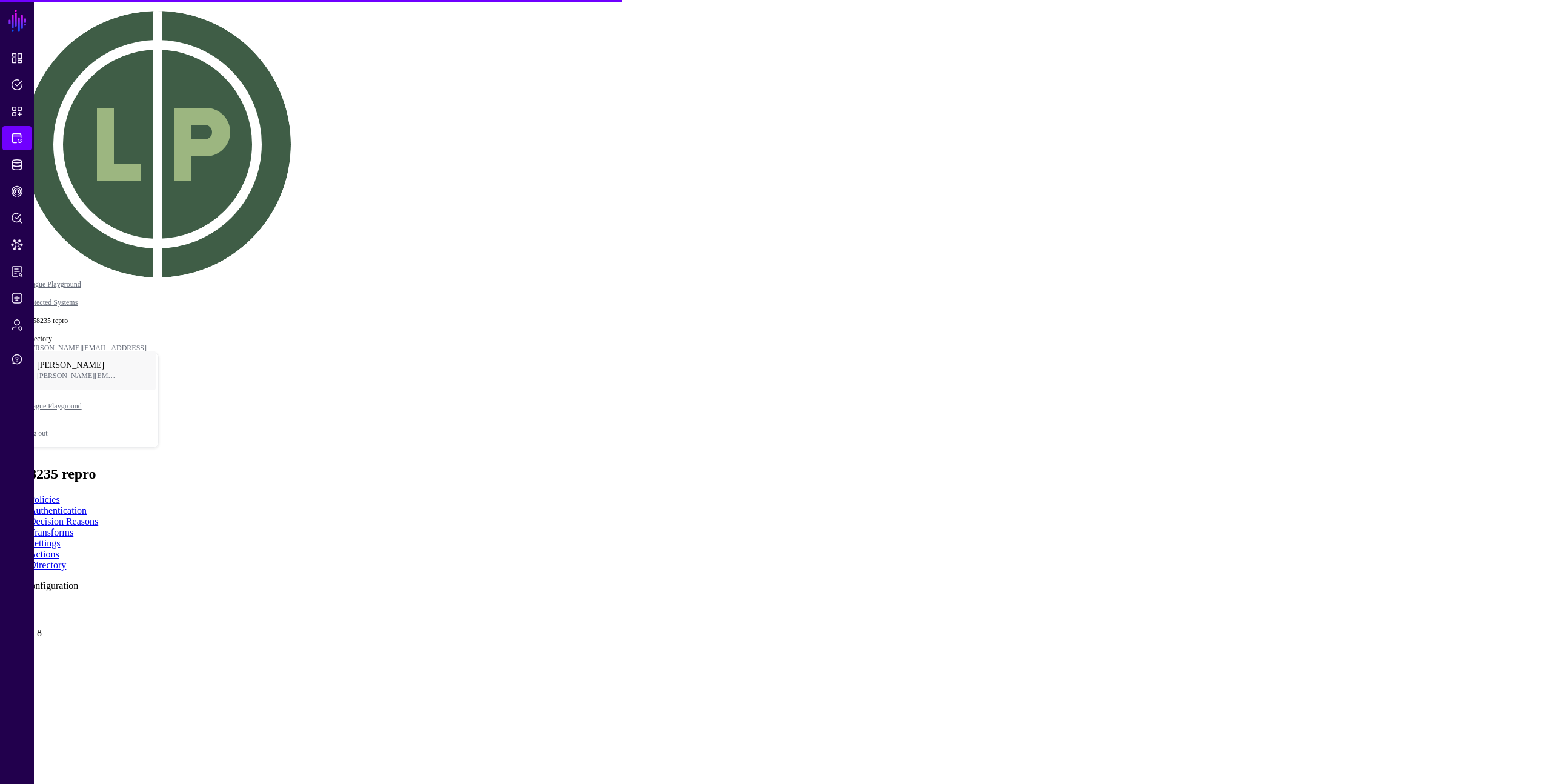
click at [5, 604] on link at bounding box center [5, 604] width 0 height 0
click at [1389, 580] on app-integrations-item-directory "Add Configuration Dir Version 8 Version 8 Version 7 Version 6 Version 5 Version…" at bounding box center [775, 690] width 1541 height 219
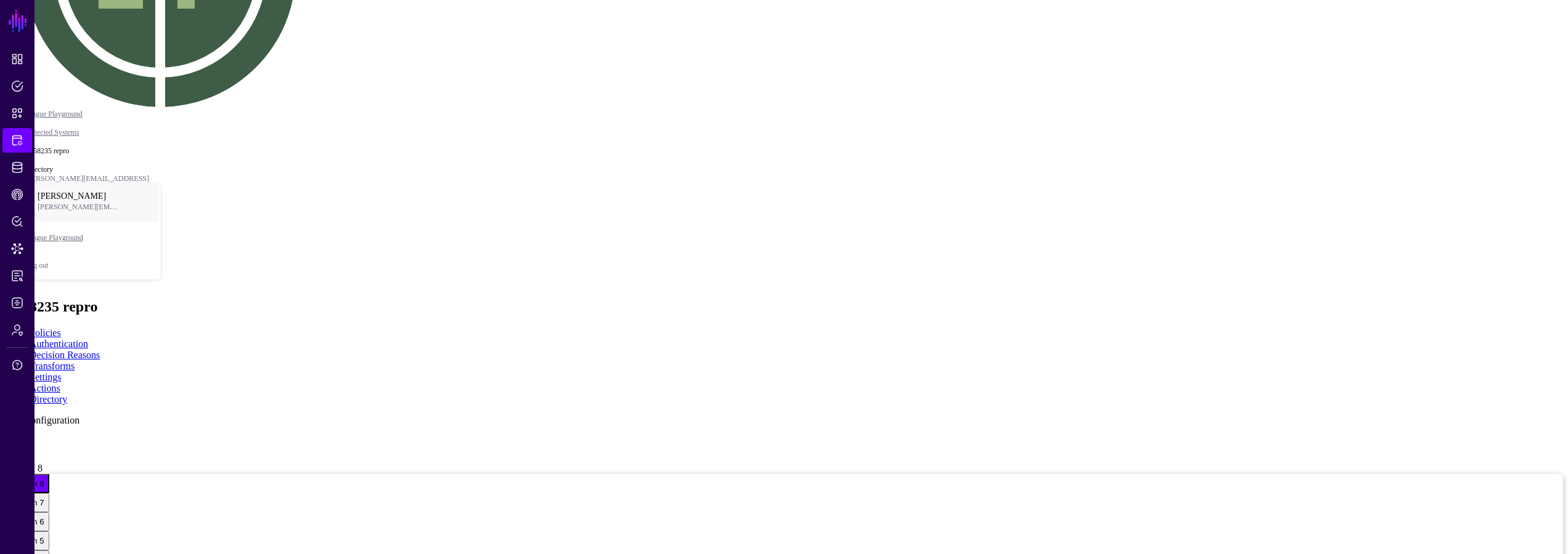
scroll to position [200, 0]
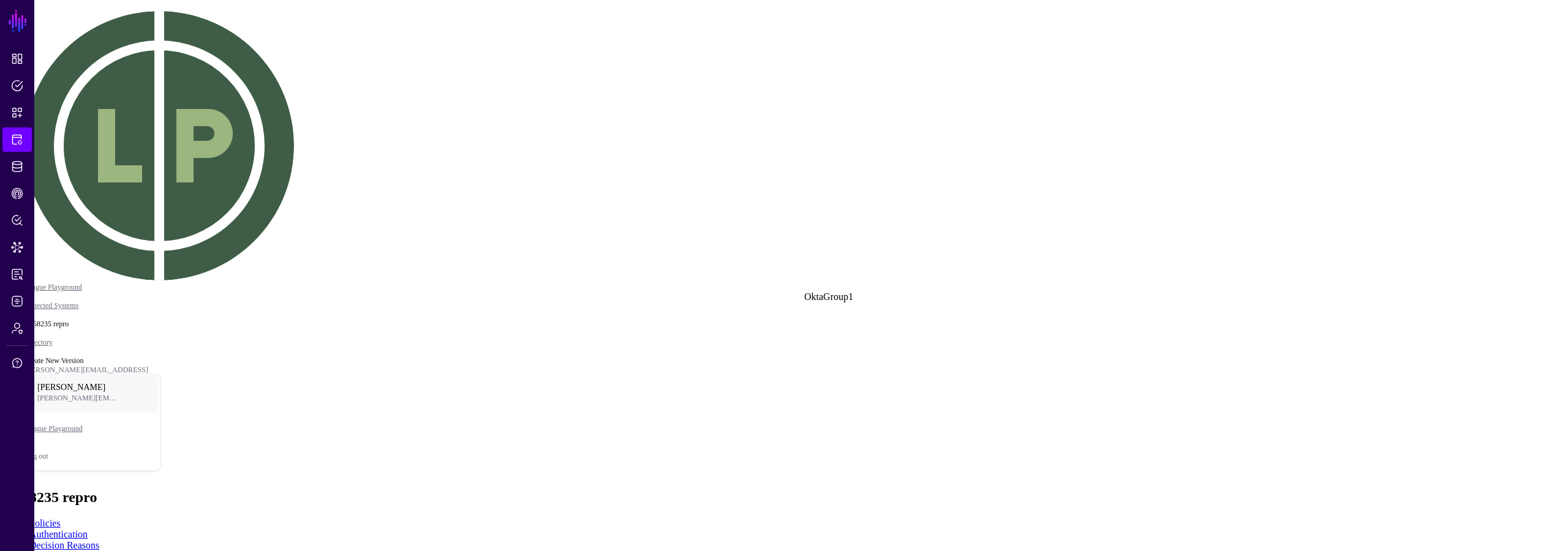
click at [161, 49] on div "Graph Condition" at bounding box center [128, 44] width 67 height 11
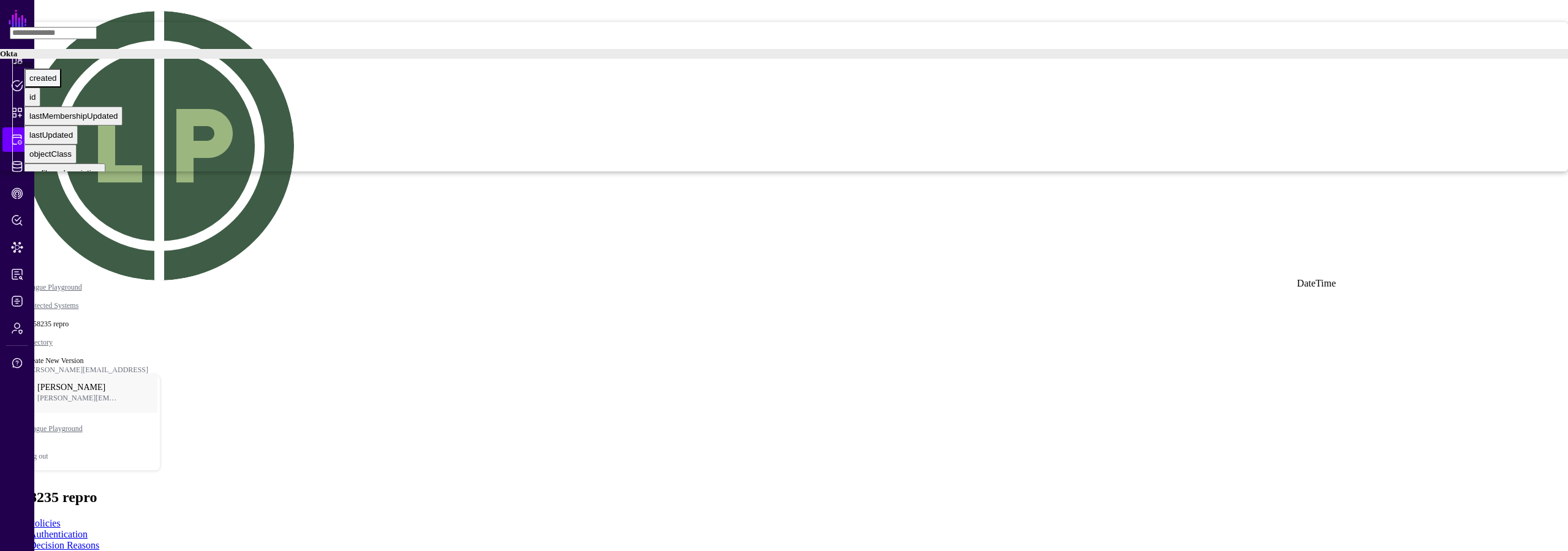
click at [56, 83] on div "created" at bounding box center [43, 78] width 27 height 9
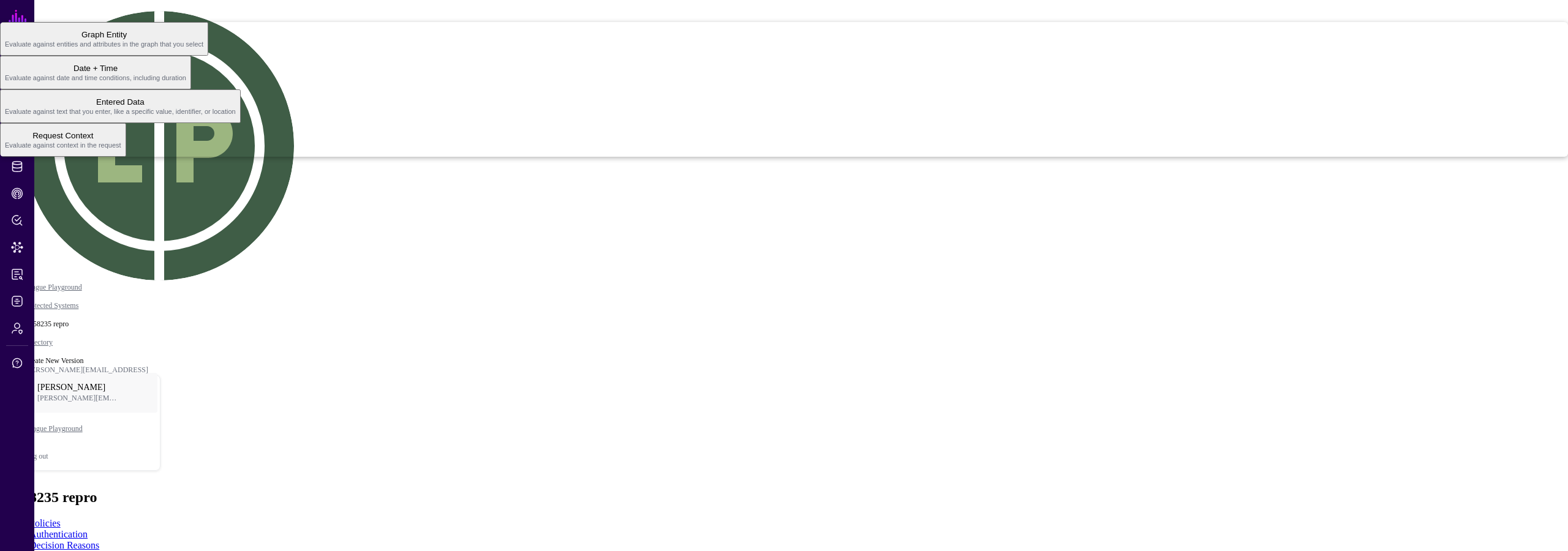
drag, startPoint x: 1389, startPoint y: 398, endPoint x: 1393, endPoint y: 316, distance: 82.1
click at [121, 152] on span "Request Context Evaluate against context in the request" at bounding box center [63, 140] width 117 height 24
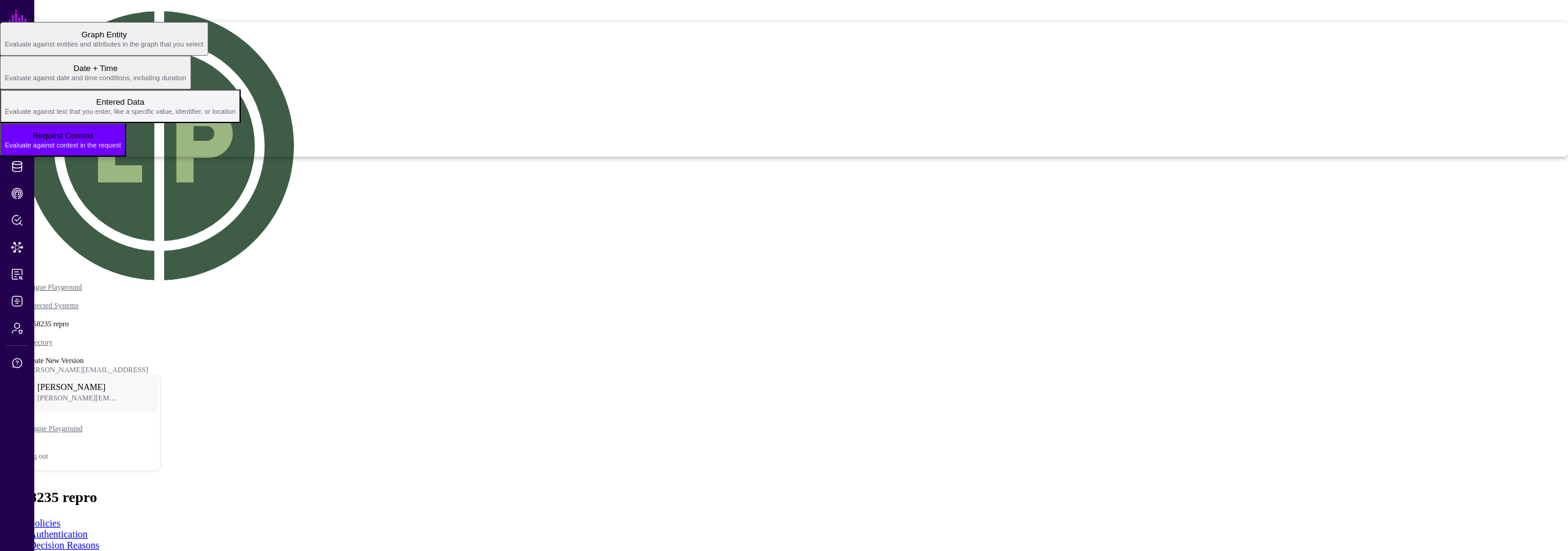
click at [236, 118] on span "Entered Data Evaluate against text that you enter, like a specific value, ident…" at bounding box center [120, 106] width 231 height 24
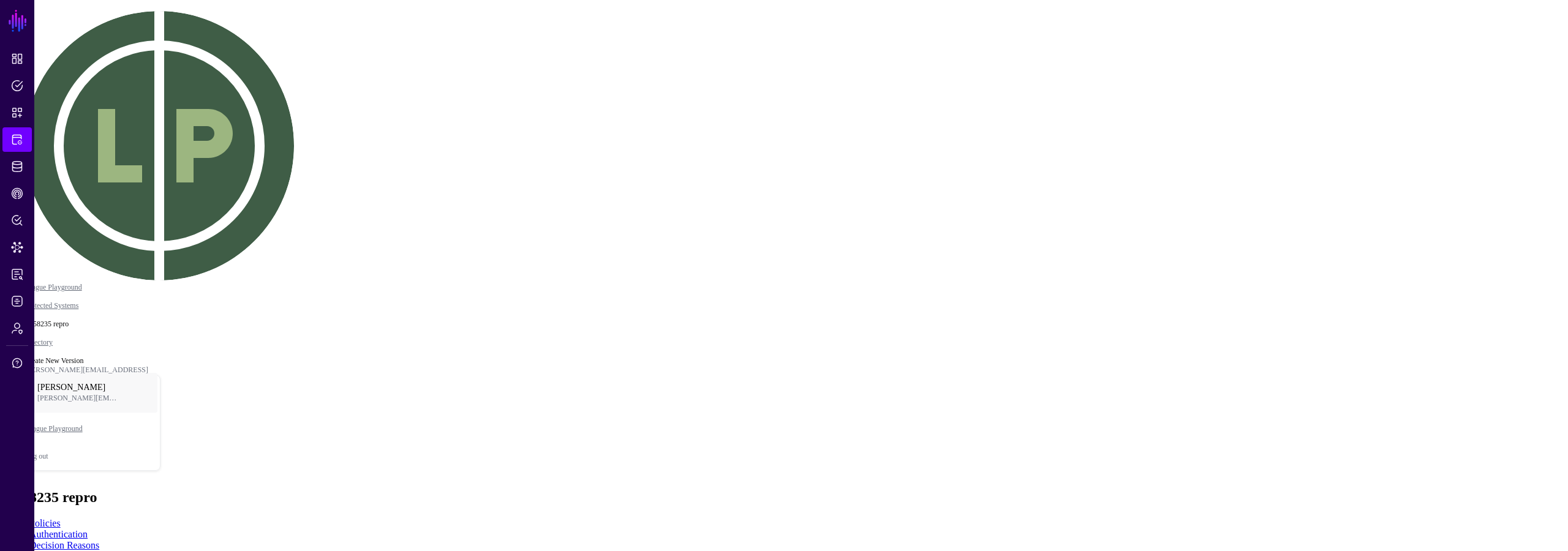
type input "***"
click at [49, 74] on div "OktaGroup2" at bounding box center [27, 70] width 45 height 9
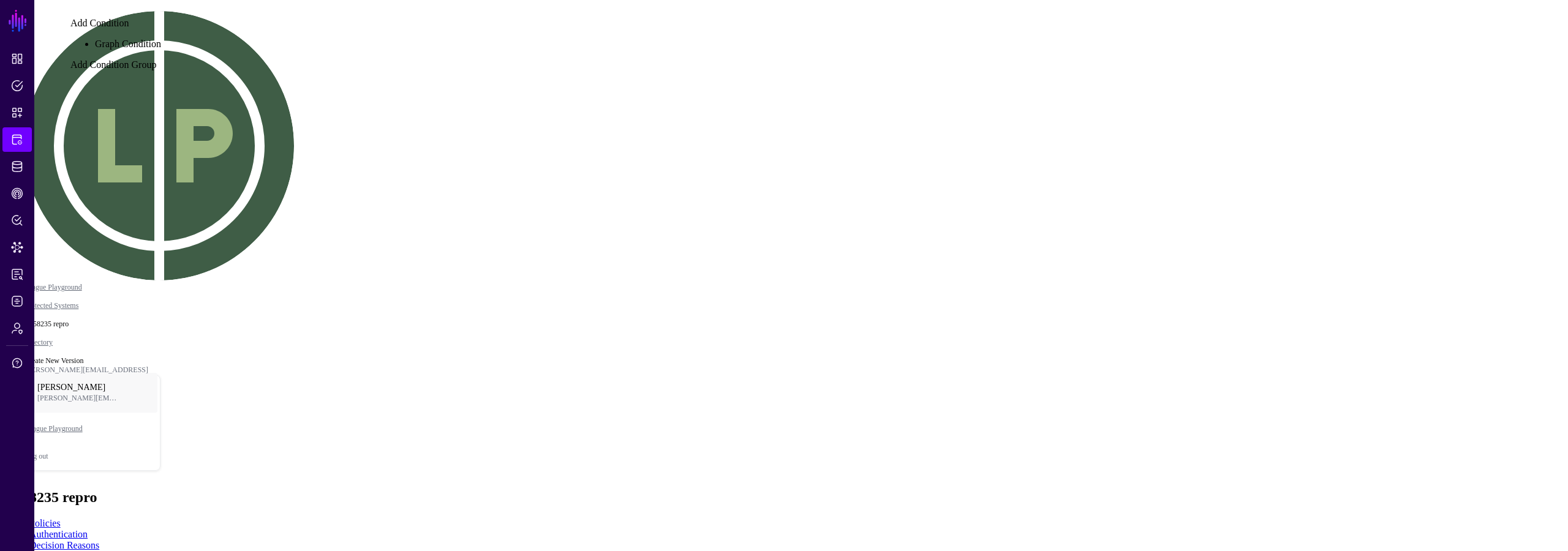
click at [161, 38] on div at bounding box center [128, 38] width 67 height 0
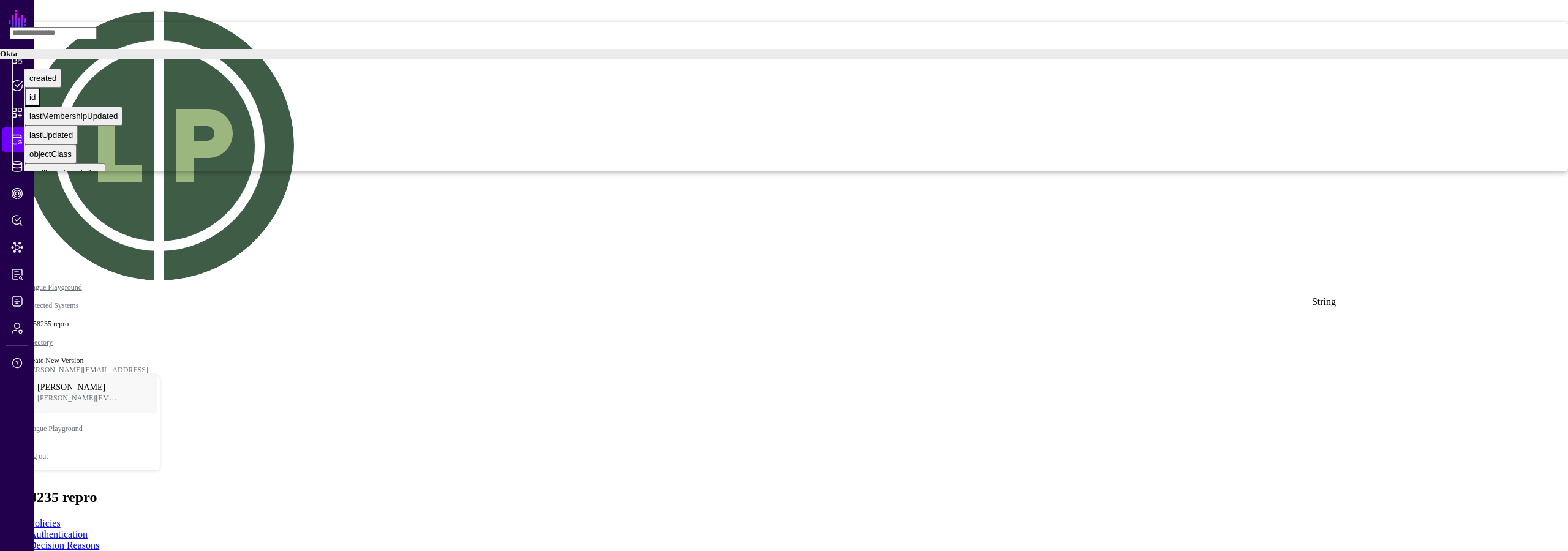
click at [35, 102] on div "id" at bounding box center [33, 97] width 6 height 9
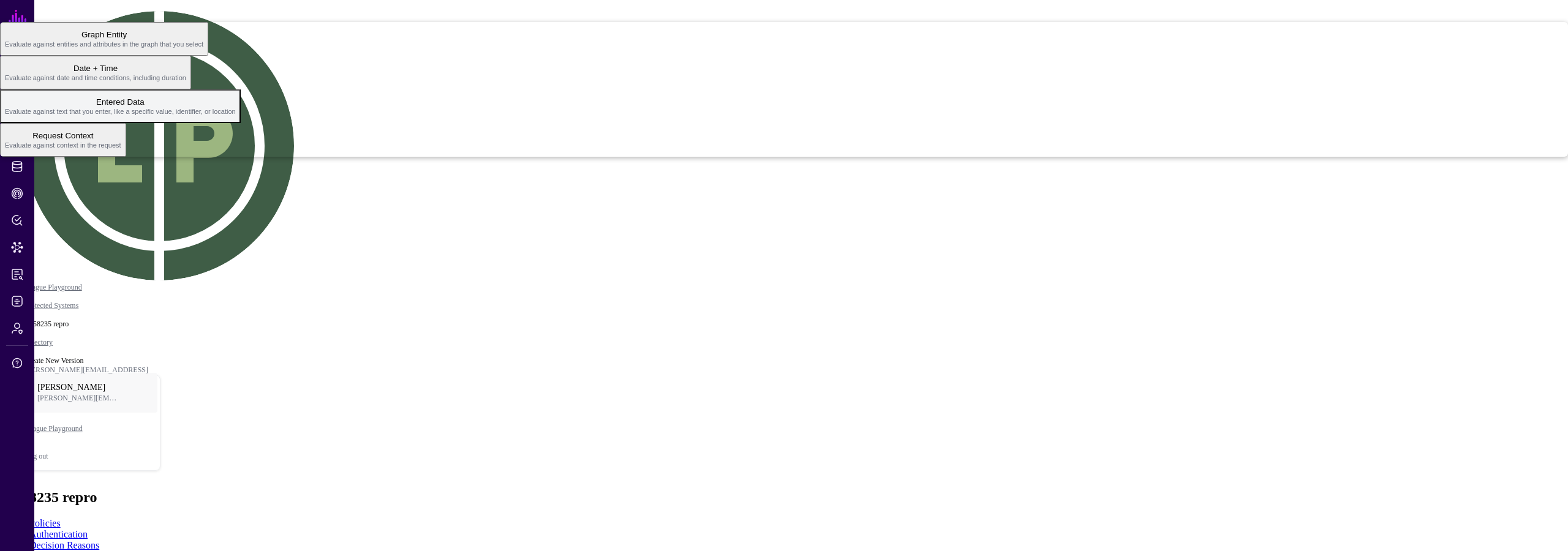
click at [236, 118] on span "Entered Data Evaluate against text that you enter, like a specific value, ident…" at bounding box center [120, 106] width 231 height 24
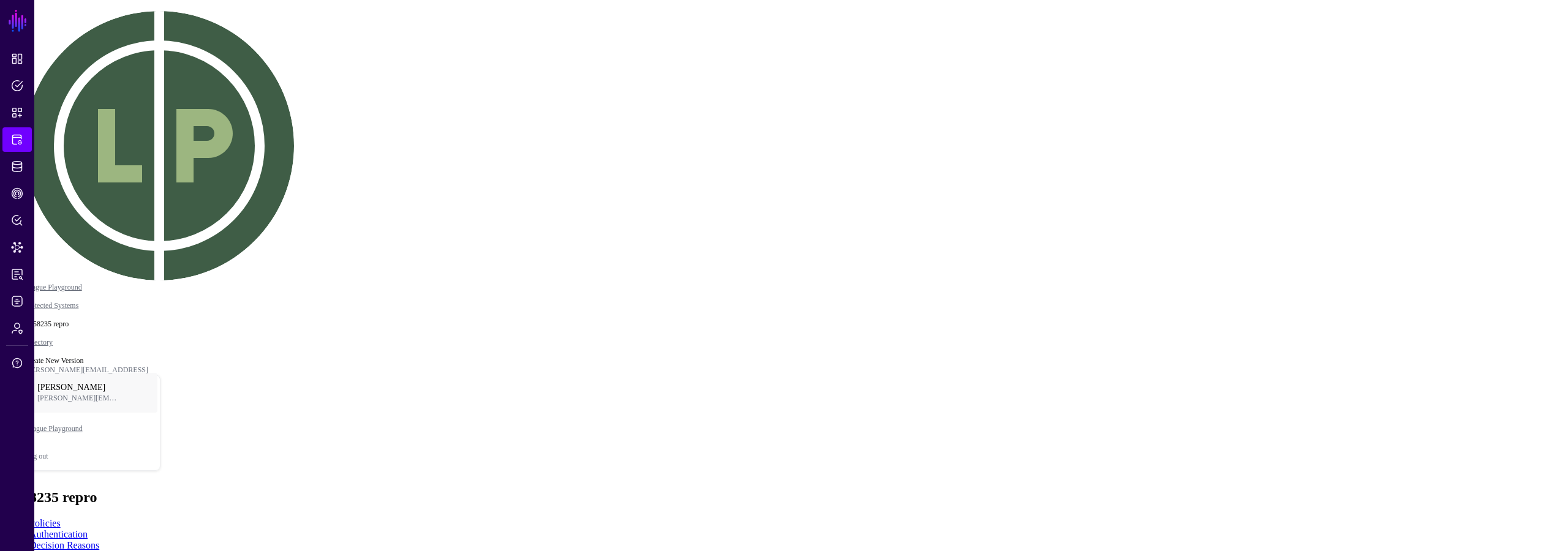
type input "***"
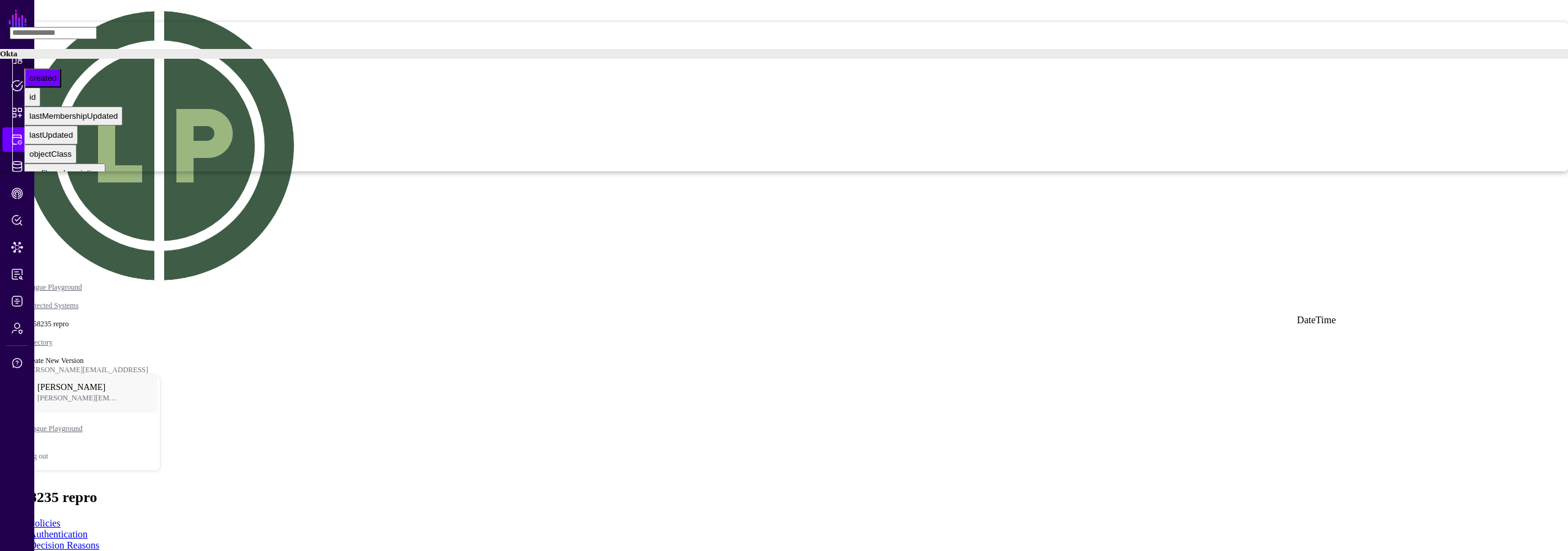
scroll to position [81, 0]
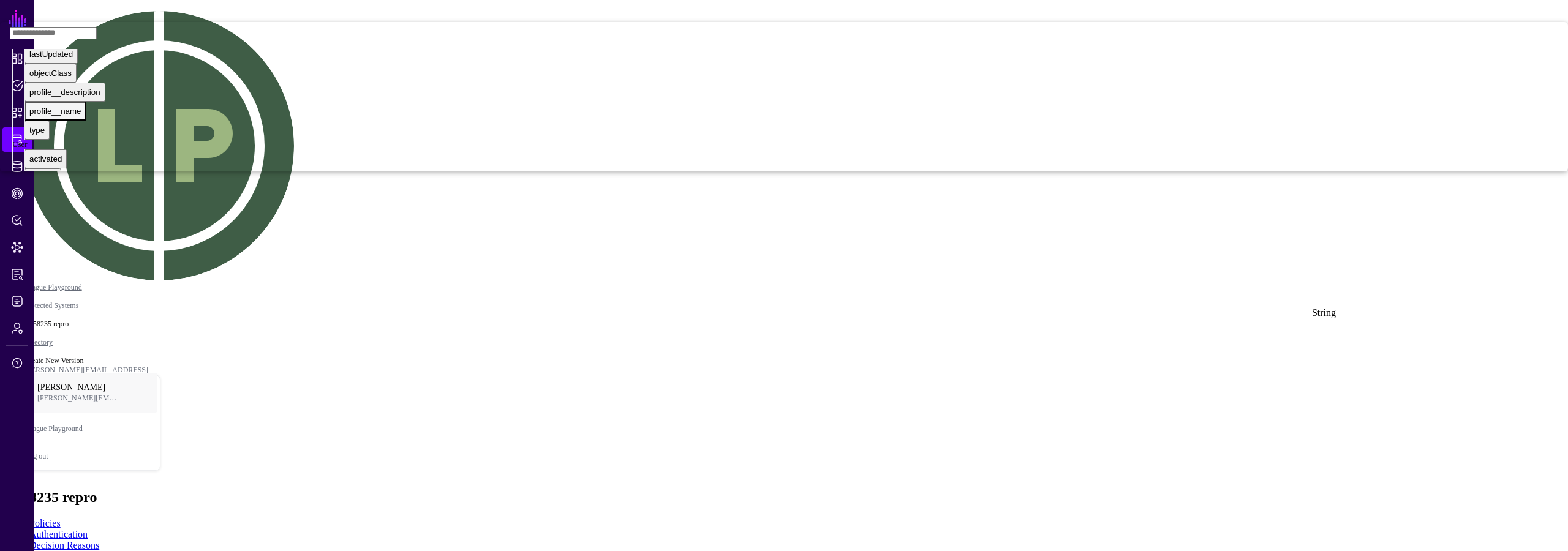
click at [81, 116] on div "profile__name" at bounding box center [56, 111] width 52 height 9
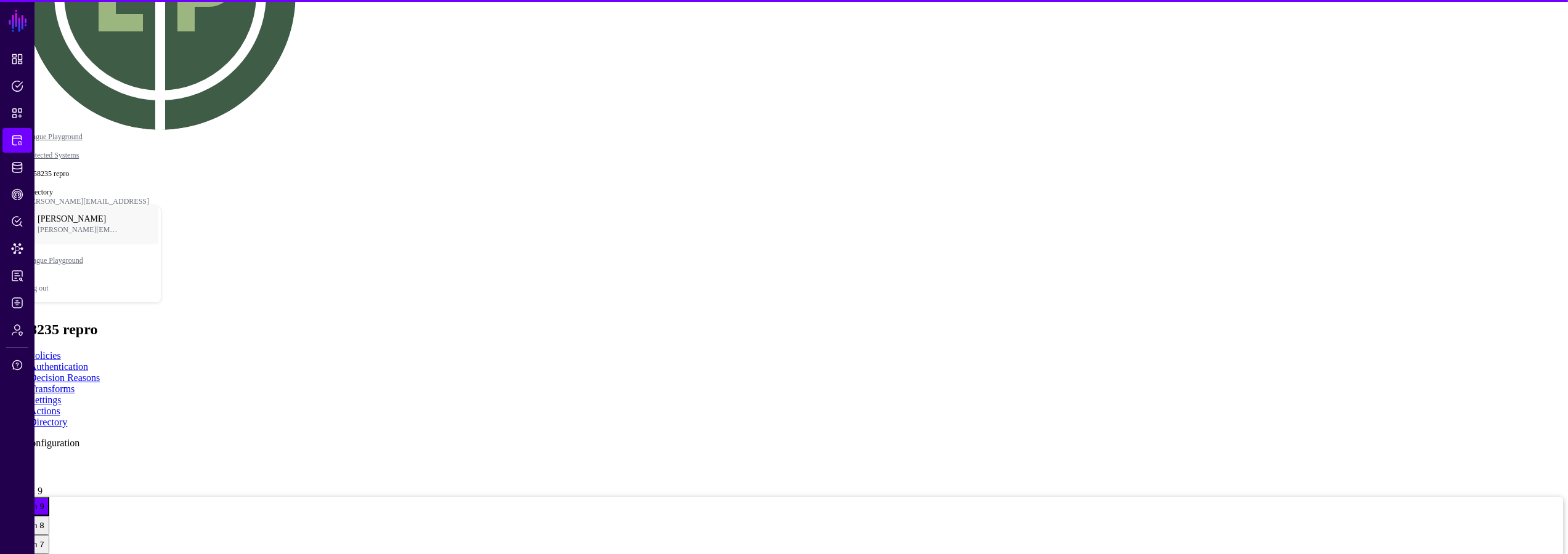
scroll to position [200, 0]
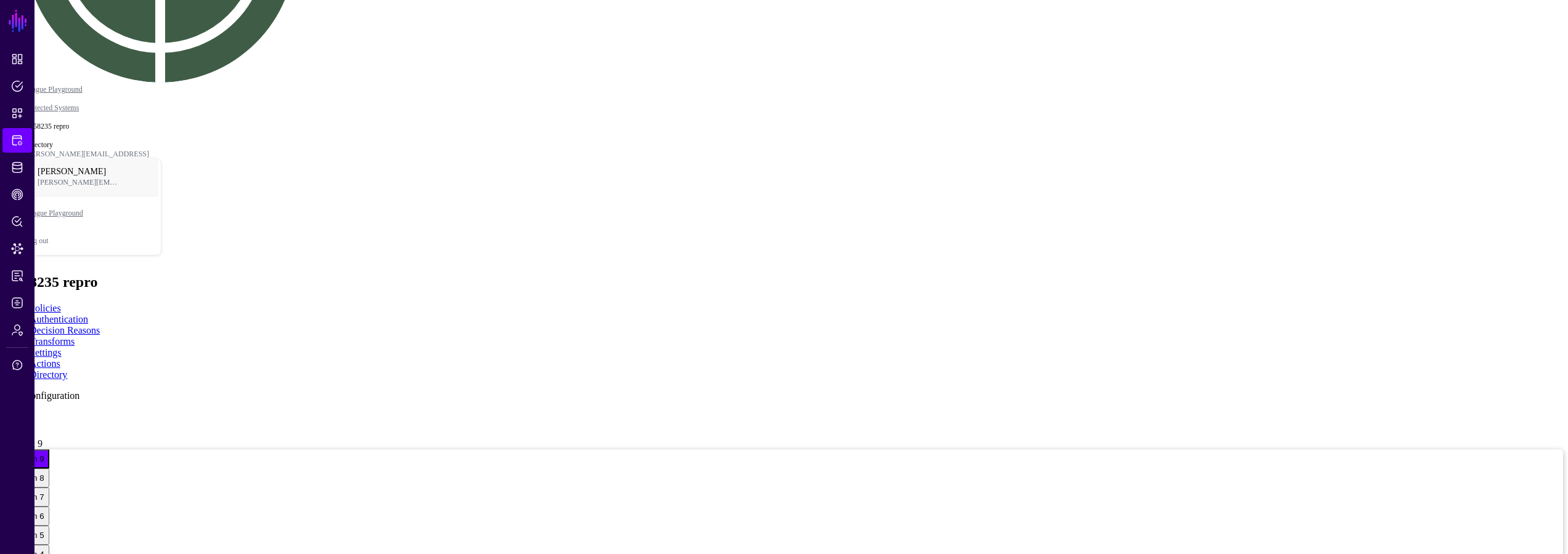
drag, startPoint x: 1070, startPoint y: 386, endPoint x: 1075, endPoint y: 412, distance: 26.5
